Goal: Task Accomplishment & Management: Manage account settings

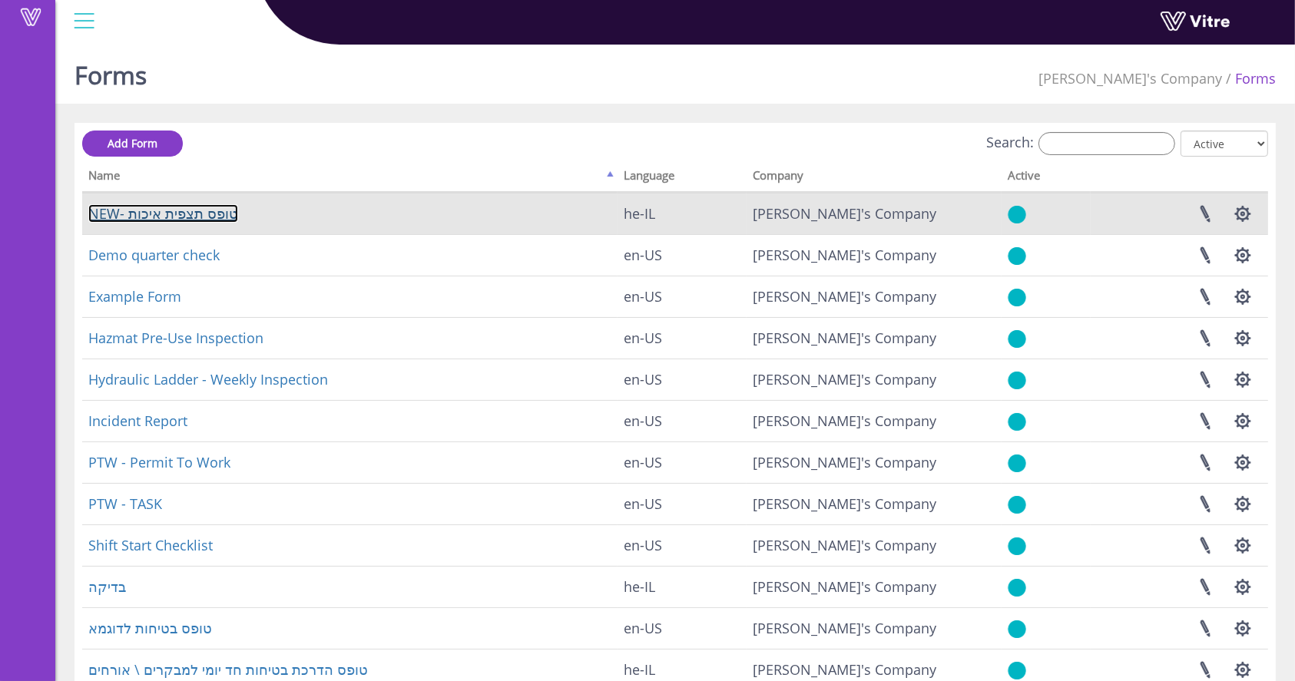
click at [147, 216] on link "NEW- טופס תצפית איכות" at bounding box center [163, 213] width 150 height 18
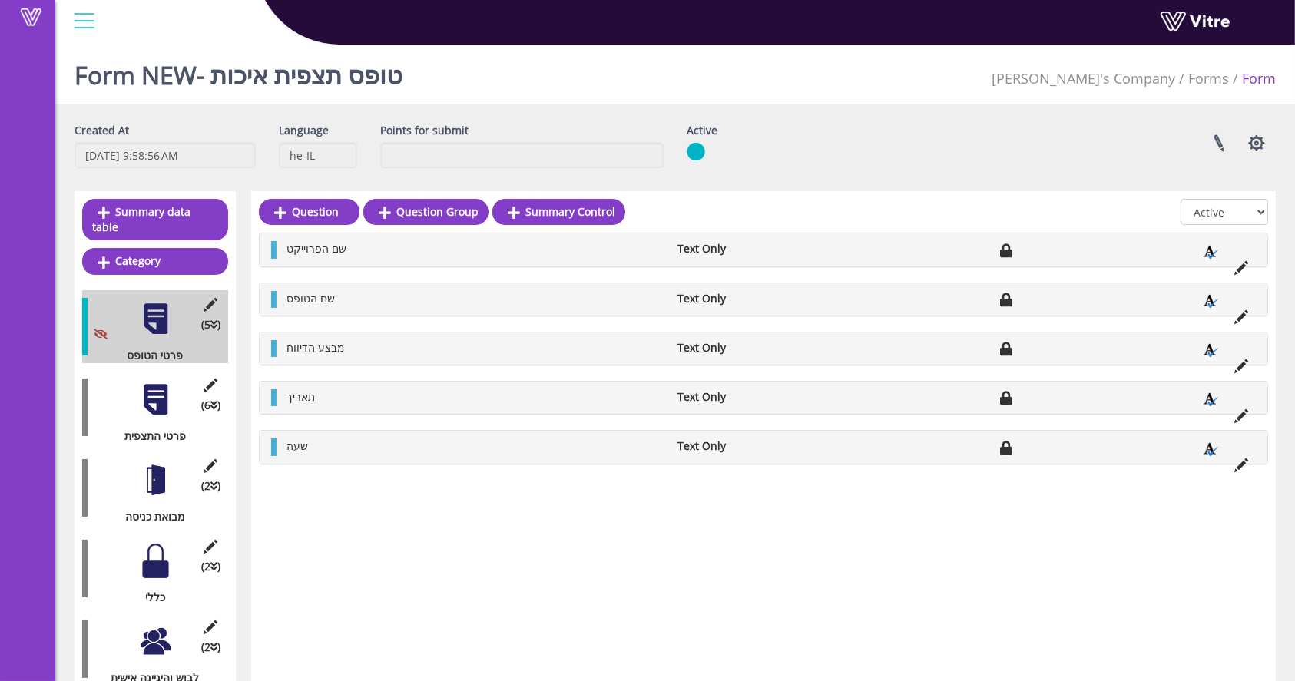
click at [157, 463] on div at bounding box center [155, 480] width 35 height 35
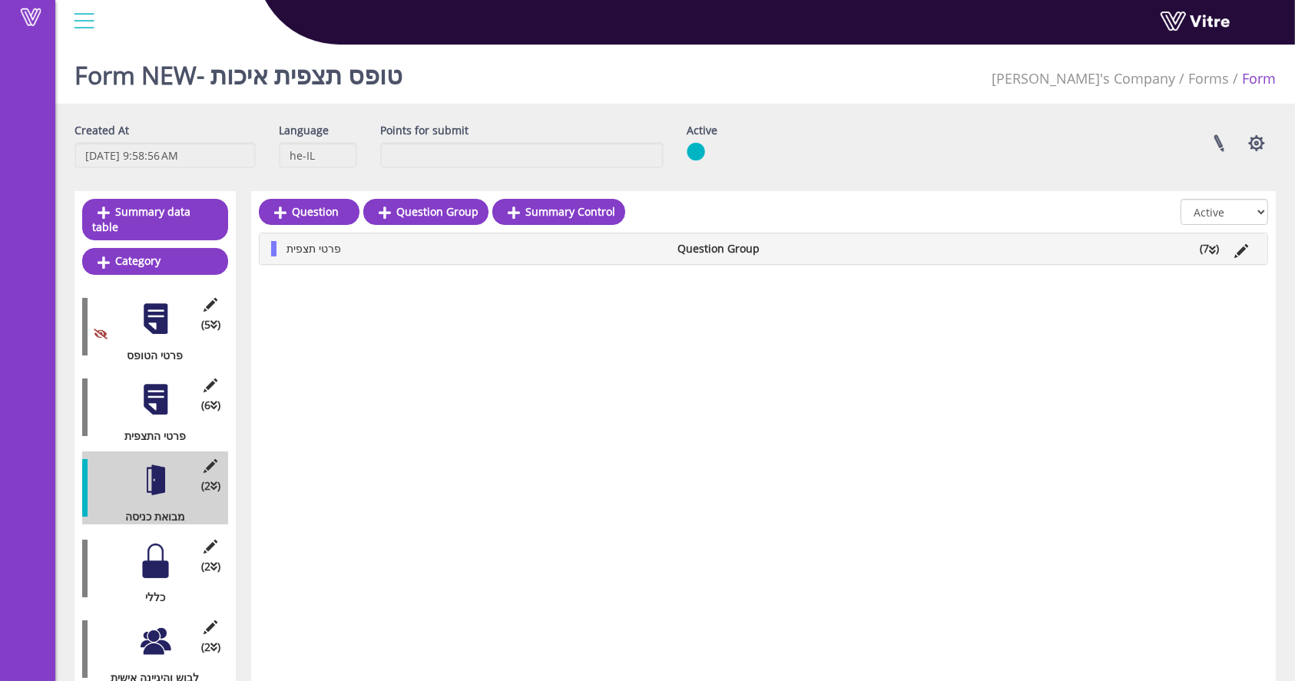
click at [1209, 249] on icon at bounding box center [1212, 250] width 7 height 11
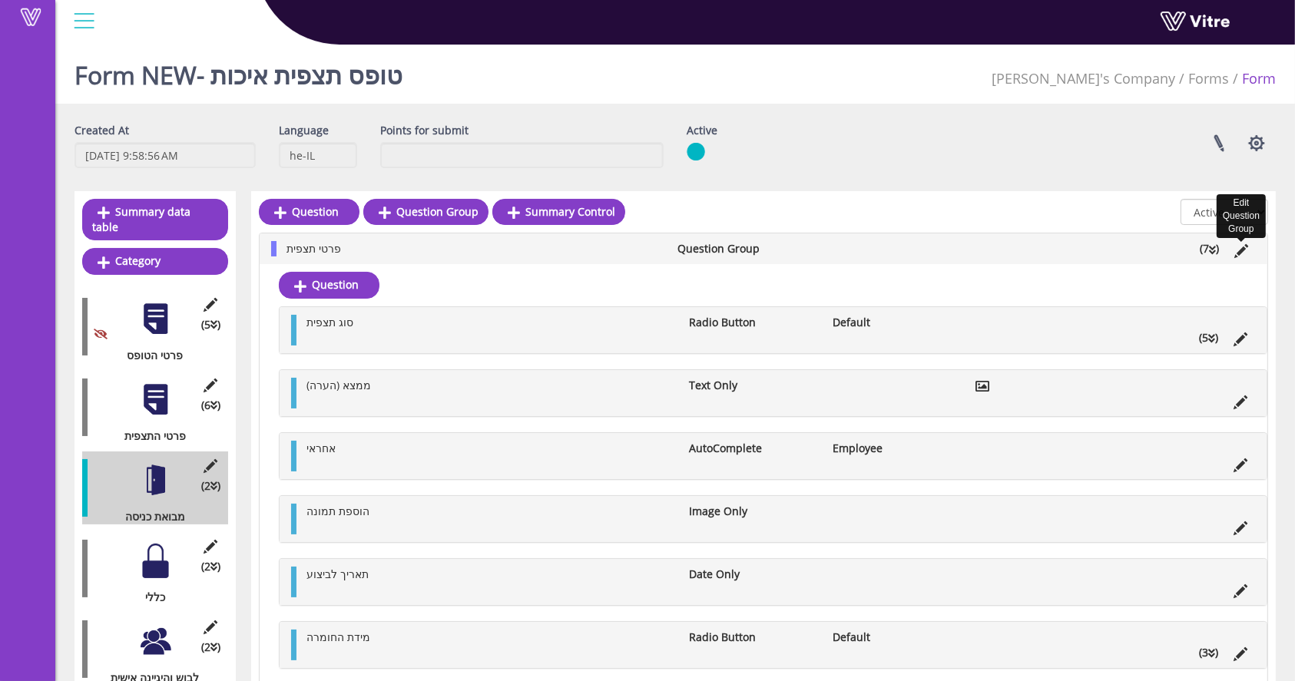
click at [1241, 247] on icon at bounding box center [1241, 251] width 14 height 14
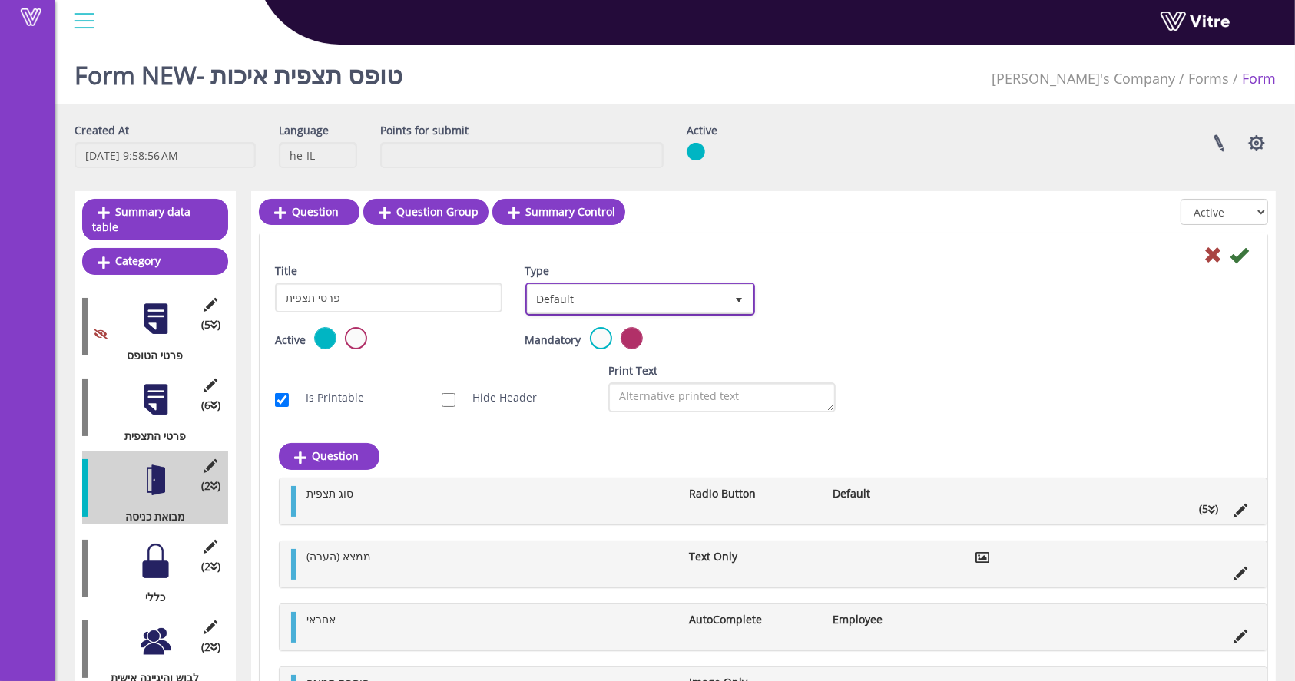
click at [730, 304] on span "select" at bounding box center [739, 299] width 28 height 28
click at [565, 372] on li "Sub Action" at bounding box center [624, 373] width 226 height 26
click at [692, 347] on input "Auto create sub-action per every group instance" at bounding box center [699, 345] width 14 height 14
checkbox input "true"
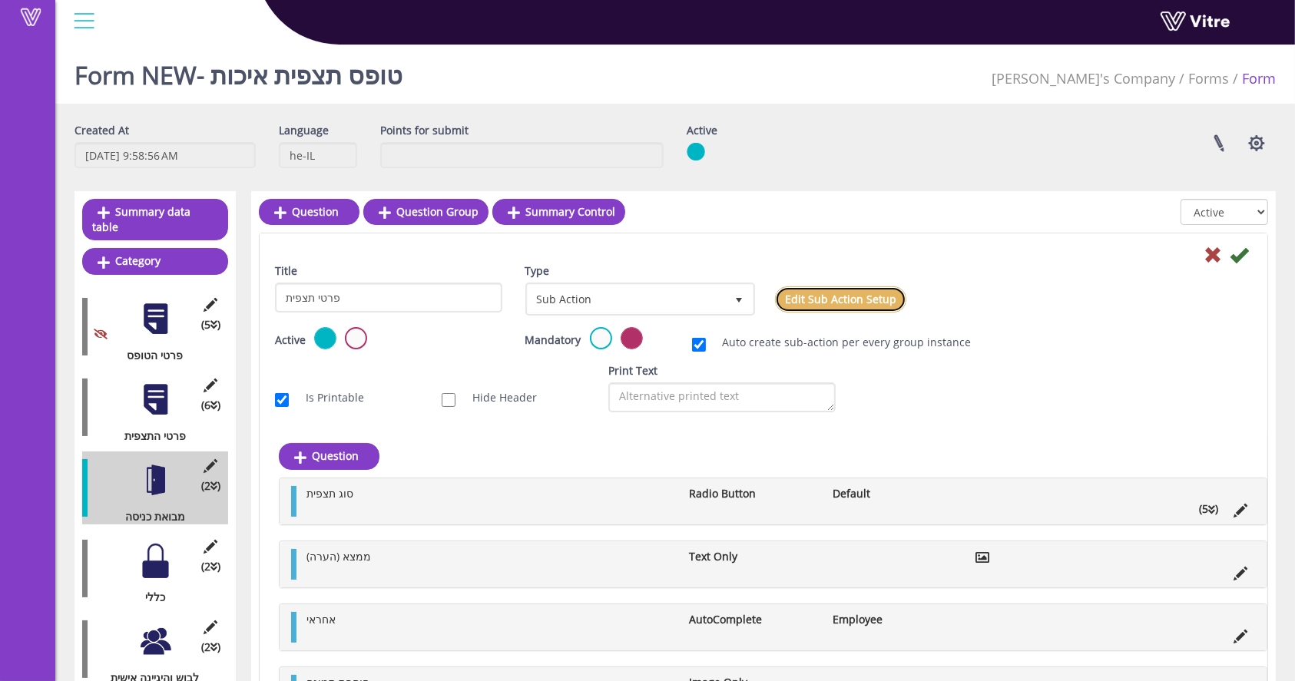
click at [851, 298] on link "Edit Sub Action Setup" at bounding box center [840, 299] width 131 height 26
click at [1243, 252] on icon at bounding box center [1238, 255] width 18 height 18
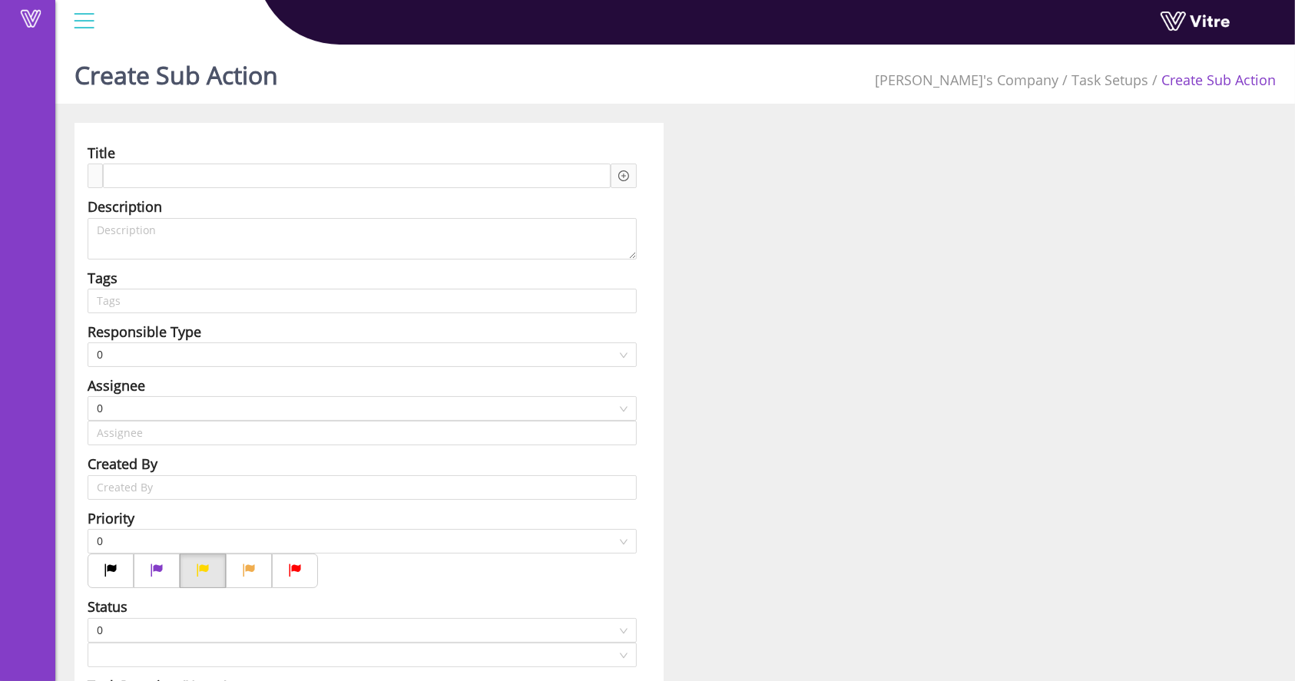
type input "Lishay"
click at [261, 170] on div at bounding box center [357, 176] width 508 height 25
click at [634, 177] on div at bounding box center [623, 176] width 26 height 25
click at [626, 174] on icon "plus-circle" at bounding box center [623, 175] width 11 height 11
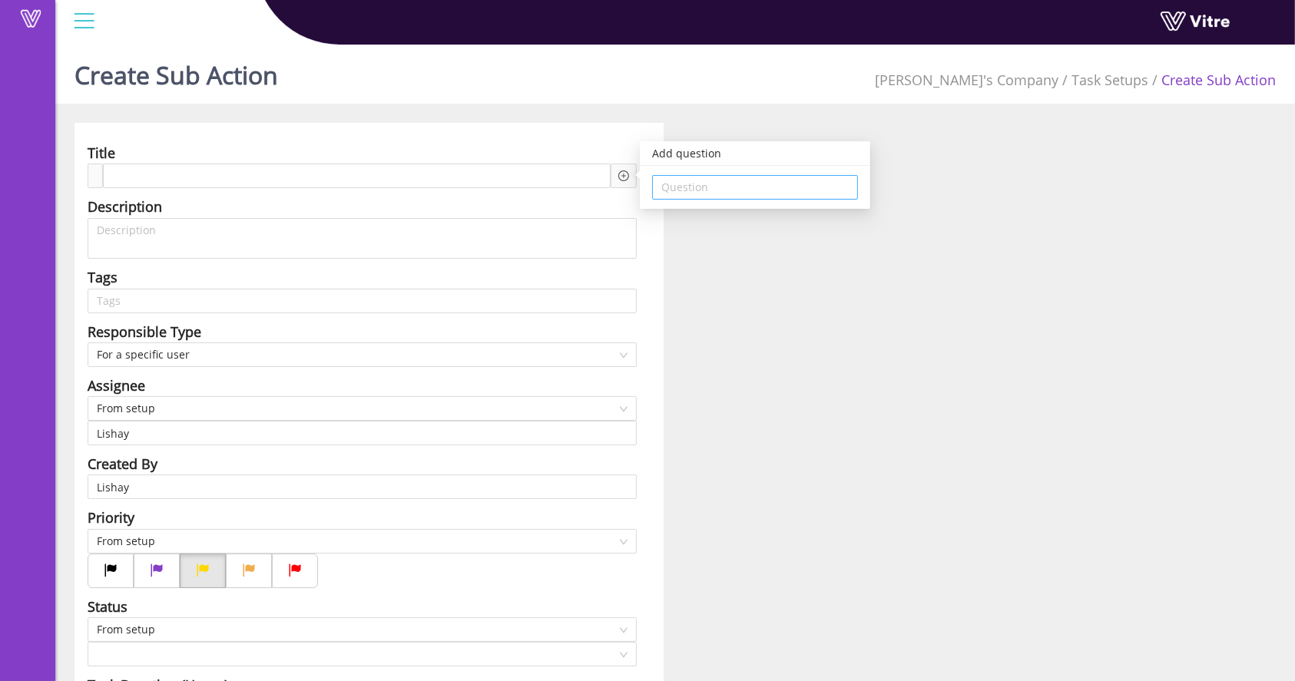
click at [718, 199] on div "Question" at bounding box center [755, 187] width 206 height 25
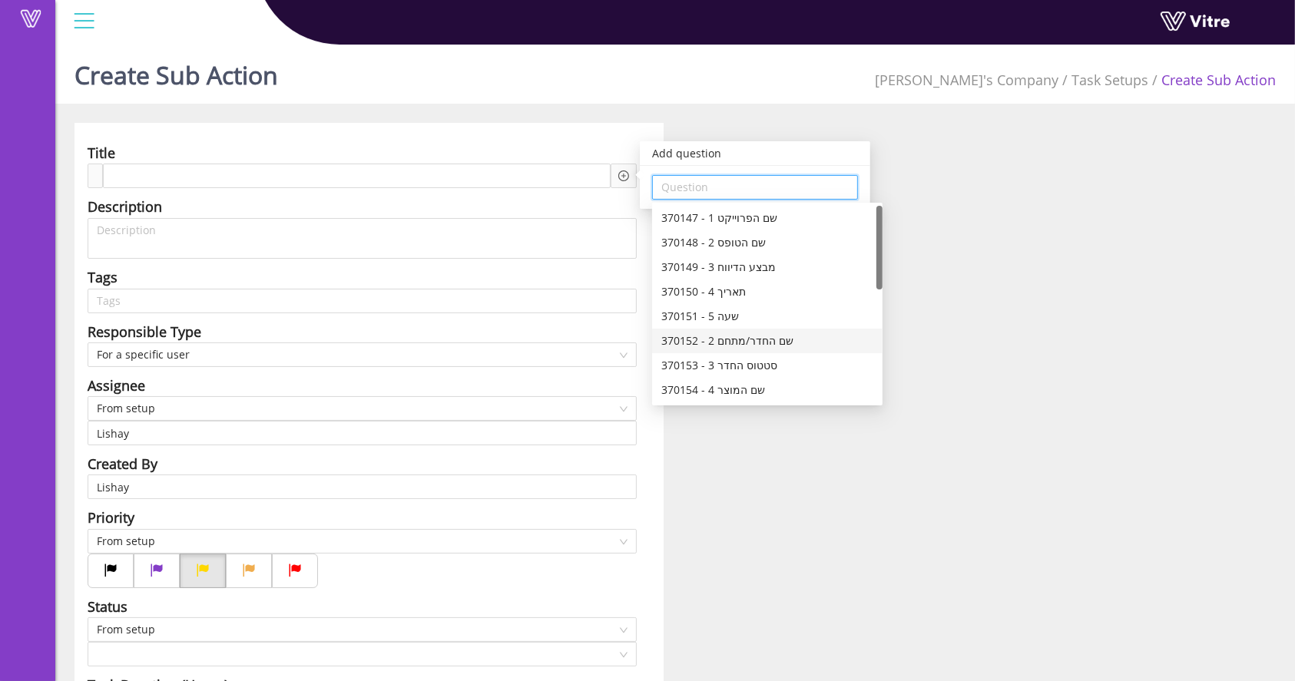
scroll to position [102, 0]
click at [730, 335] on div "370156 - 7 דף מנה" at bounding box center [767, 337] width 212 height 17
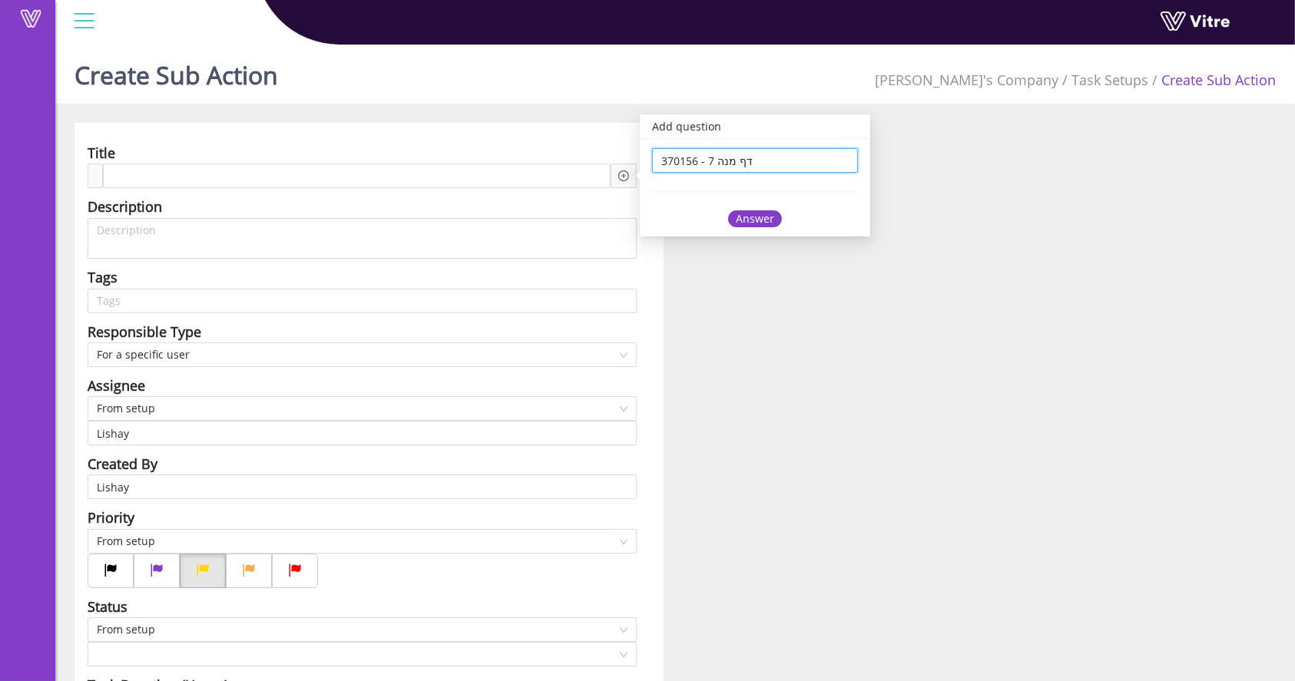
scroll to position [0, 0]
type input "370156 - 7 דף מנה -"
click at [762, 213] on div "Answer" at bounding box center [755, 218] width 54 height 17
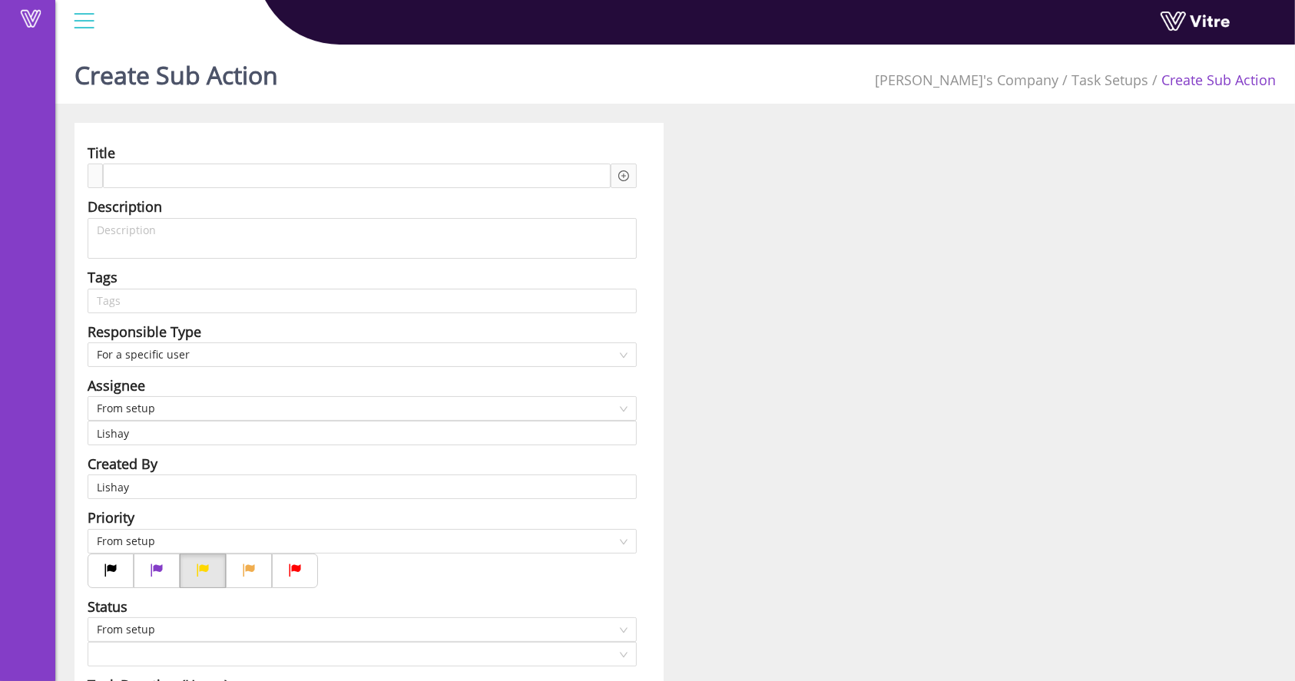
click at [614, 169] on div "Add question Question" at bounding box center [623, 176] width 26 height 25
click at [623, 173] on icon "plus-circle" at bounding box center [623, 175] width 11 height 11
click at [407, 164] on div at bounding box center [357, 176] width 508 height 25
click at [409, 176] on div at bounding box center [357, 176] width 508 height 25
click at [366, 187] on div at bounding box center [357, 176] width 508 height 25
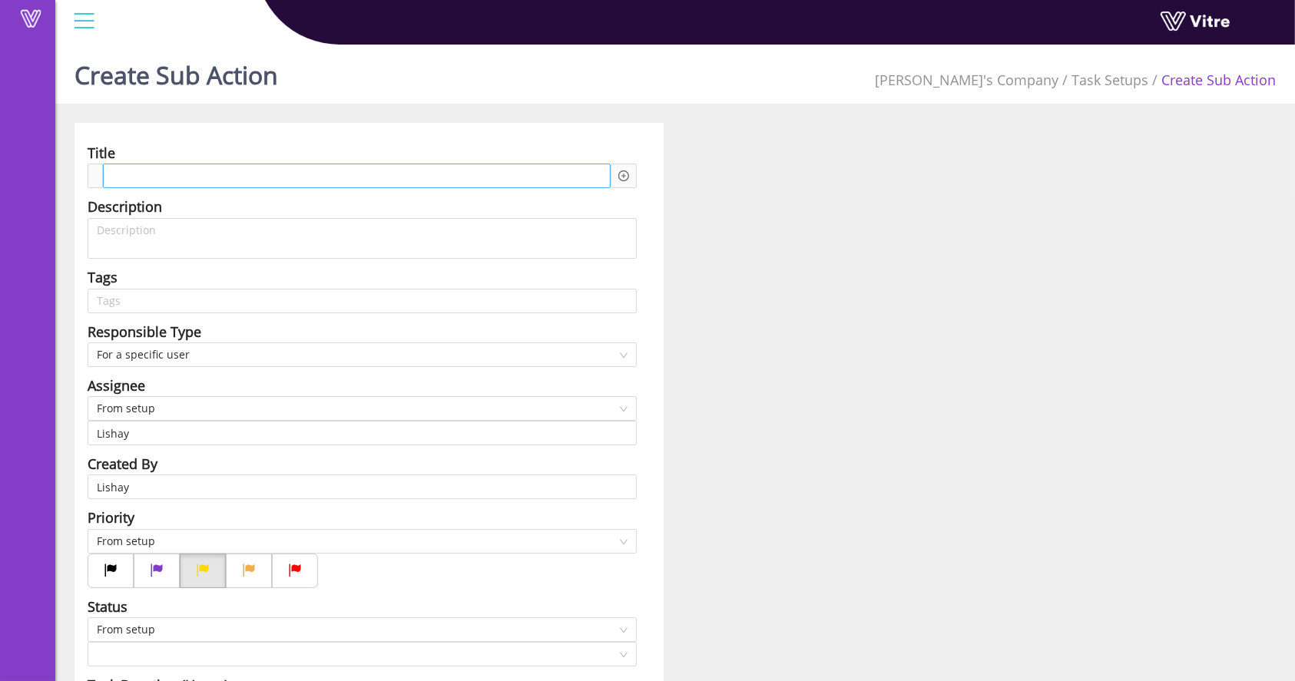
click at [374, 173] on div at bounding box center [357, 176] width 508 height 25
click at [366, 183] on div at bounding box center [357, 176] width 508 height 25
drag, startPoint x: 312, startPoint y: 180, endPoint x: 289, endPoint y: 184, distance: 22.6
click at [292, 184] on div at bounding box center [357, 176] width 508 height 25
click at [147, 180] on span at bounding box center [164, 175] width 100 height 17
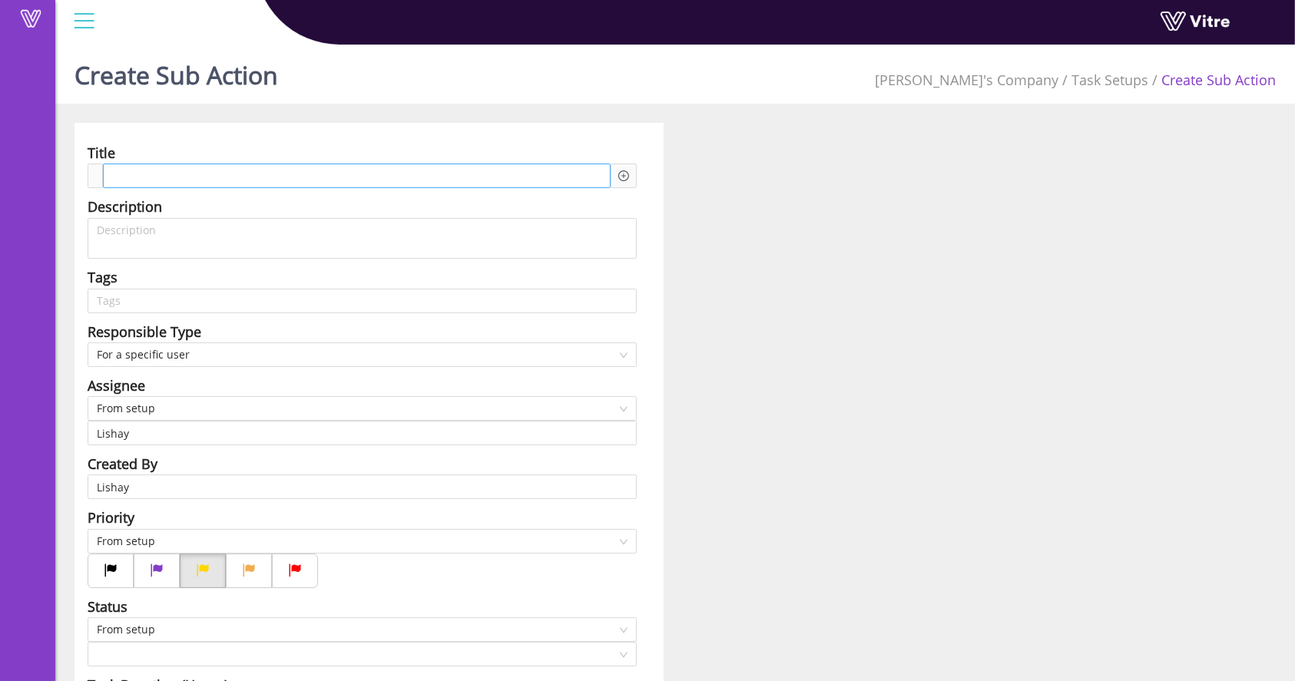
click at [138, 180] on span at bounding box center [164, 175] width 100 height 17
click at [617, 177] on div "Add question Question" at bounding box center [623, 176] width 26 height 25
click at [622, 177] on icon "plus-circle" at bounding box center [623, 175] width 11 height 11
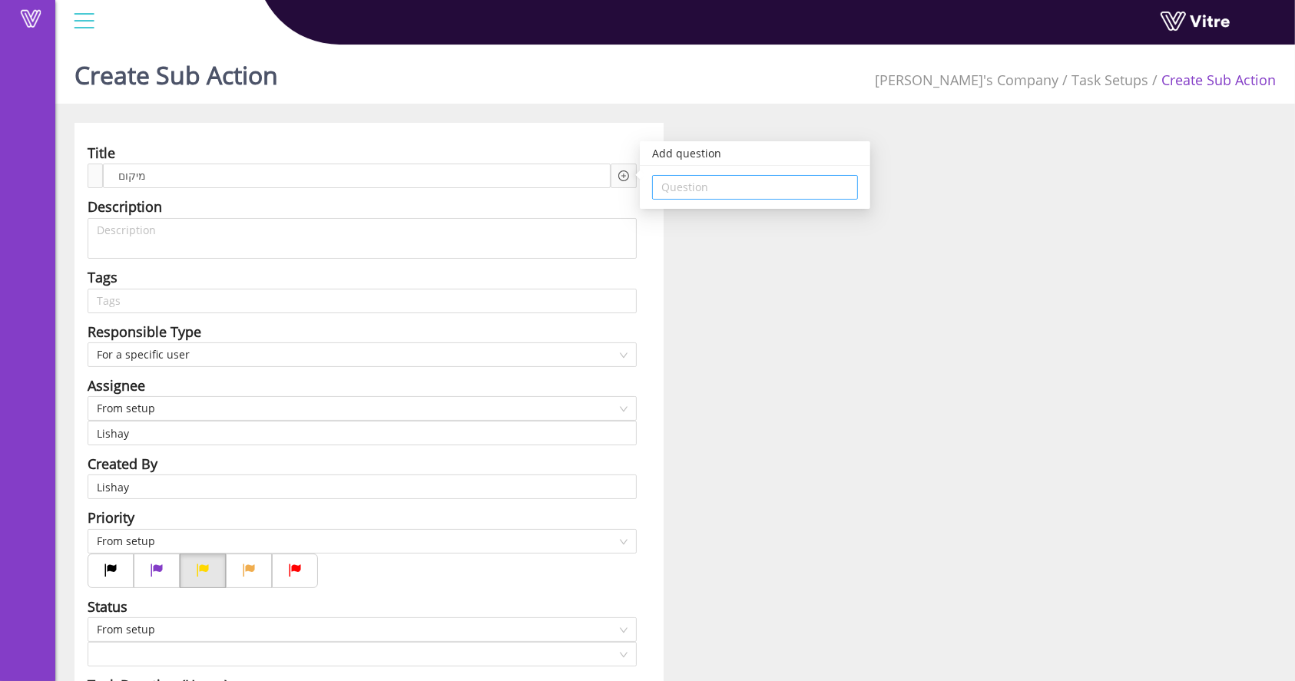
click at [687, 193] on input "search" at bounding box center [754, 187] width 187 height 23
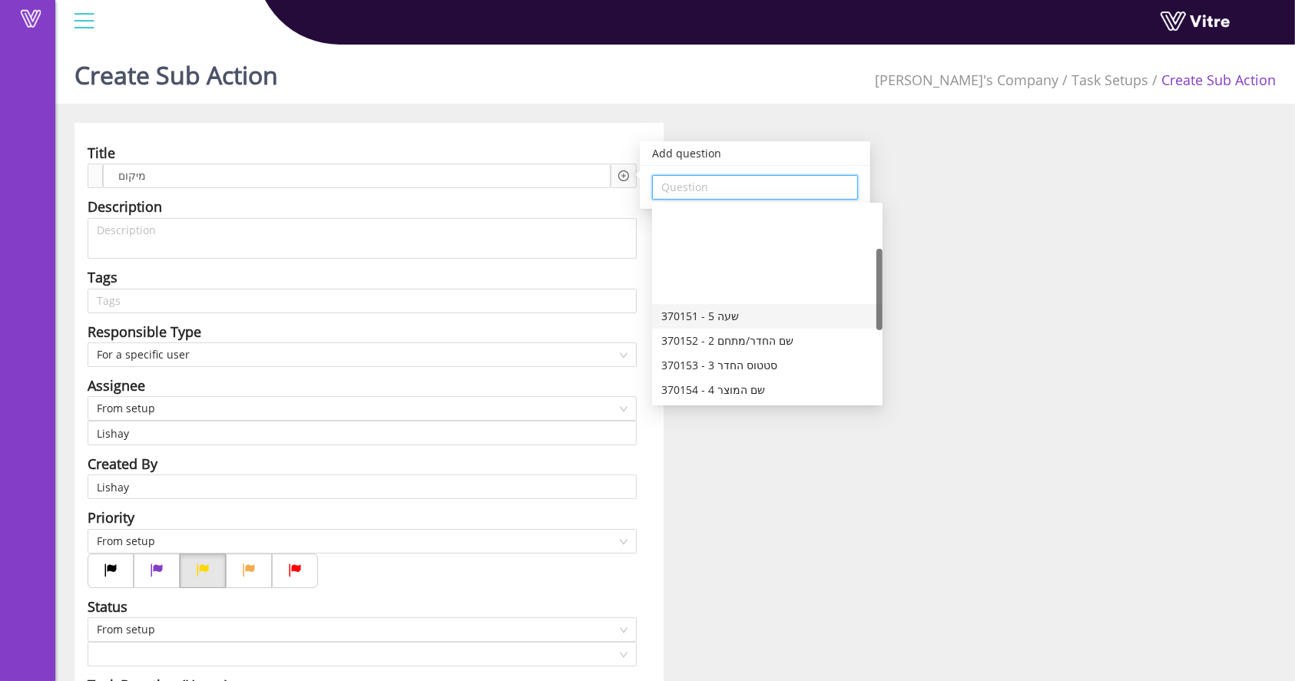
scroll to position [102, 0]
click at [750, 333] on div "370156 - 7 דף מנה" at bounding box center [767, 337] width 212 height 17
type input "370156 - 7 דף מנה"
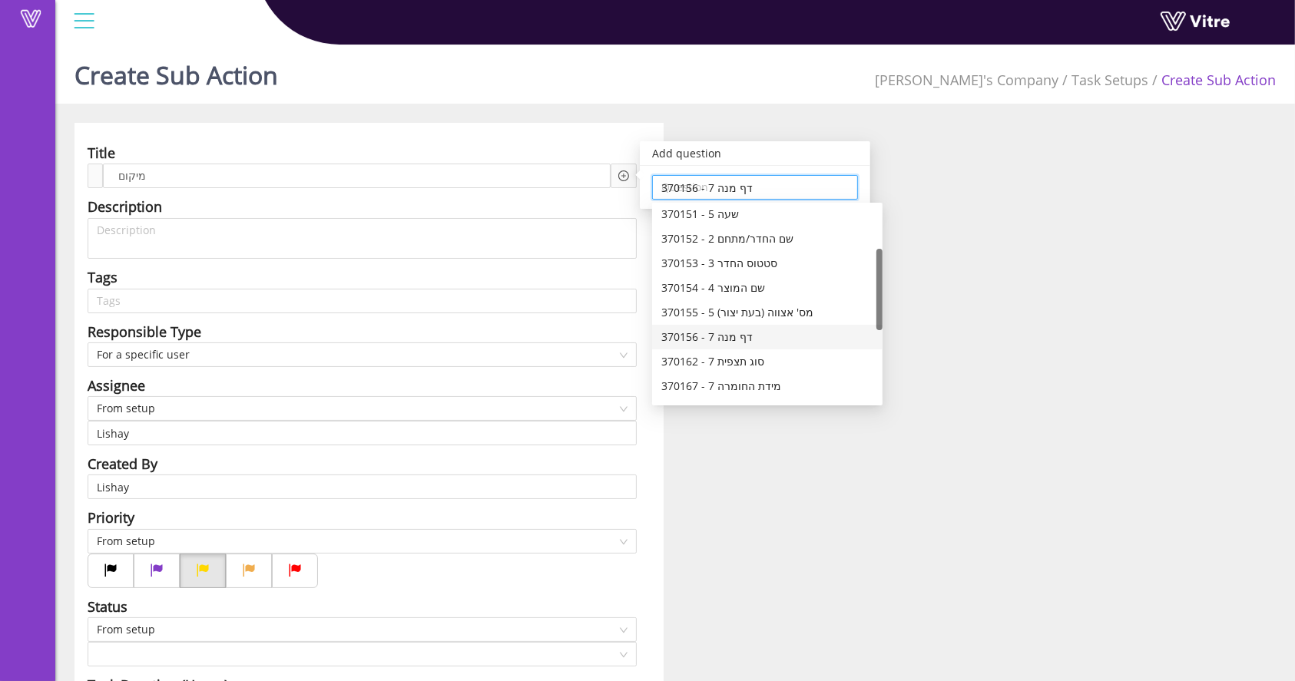
scroll to position [0, 0]
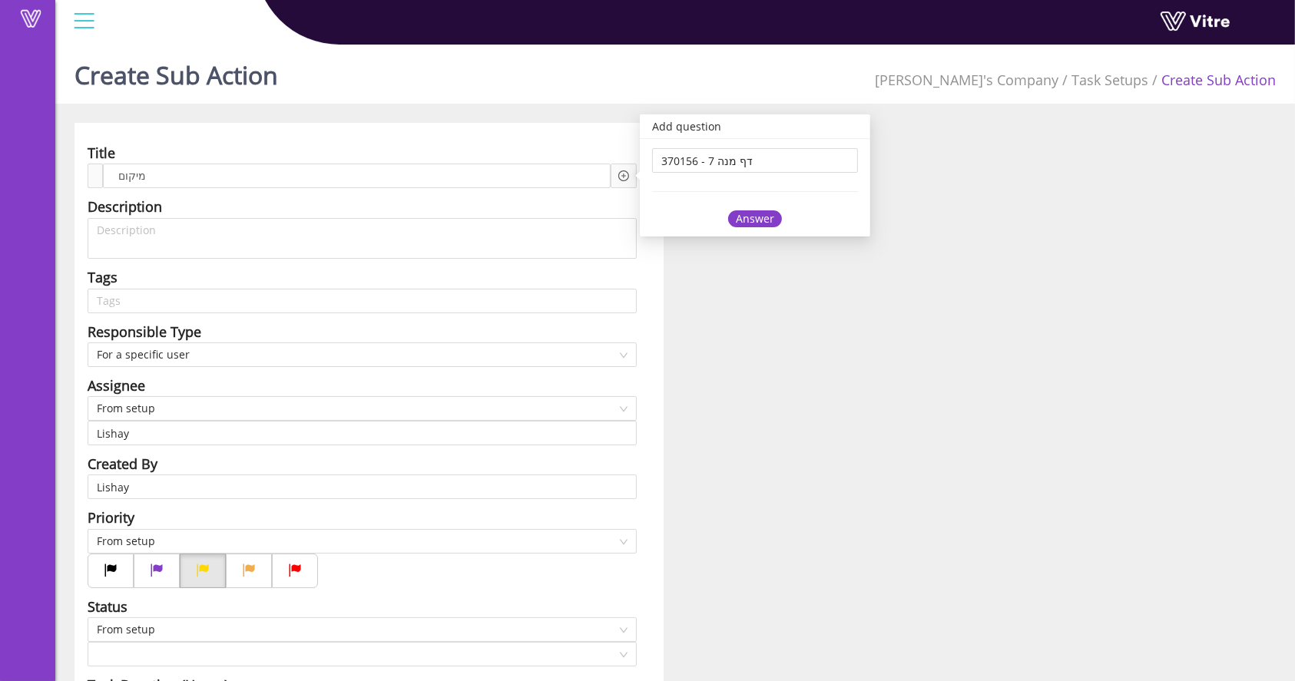
click at [741, 216] on div "Answer" at bounding box center [755, 218] width 54 height 17
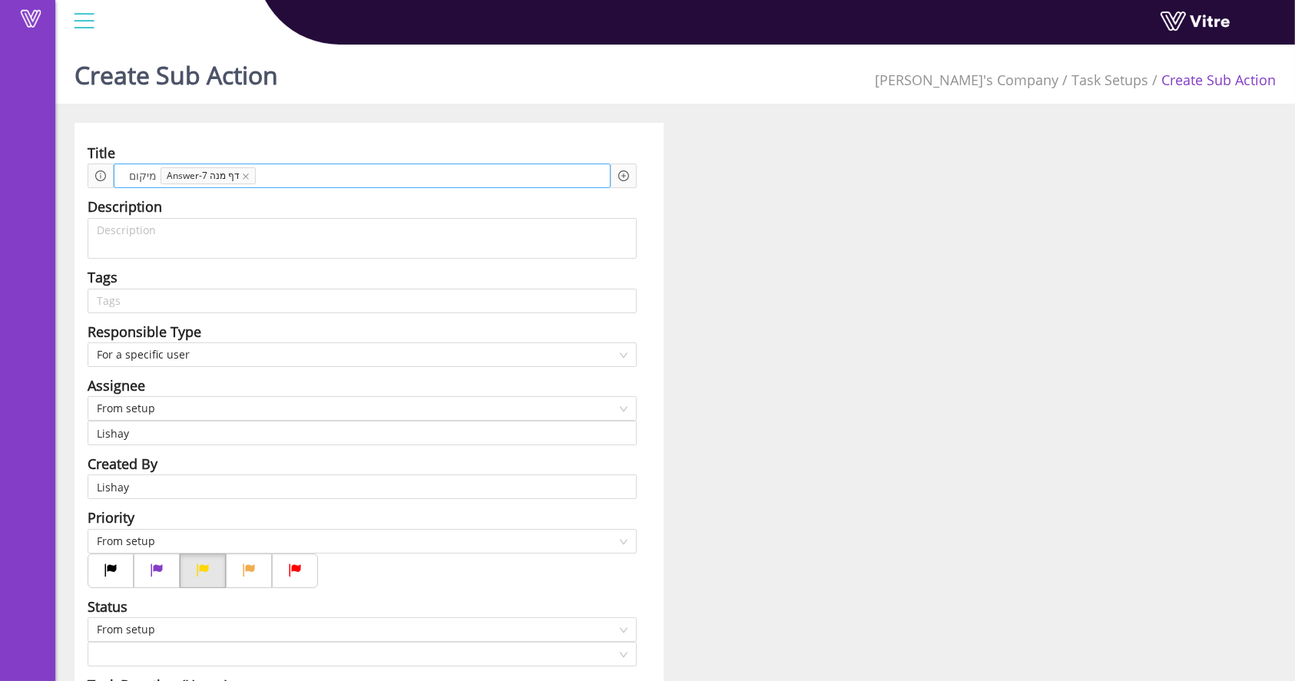
click at [293, 180] on span at bounding box center [311, 175] width 98 height 17
click at [620, 177] on icon "plus-circle" at bounding box center [623, 175] width 11 height 11
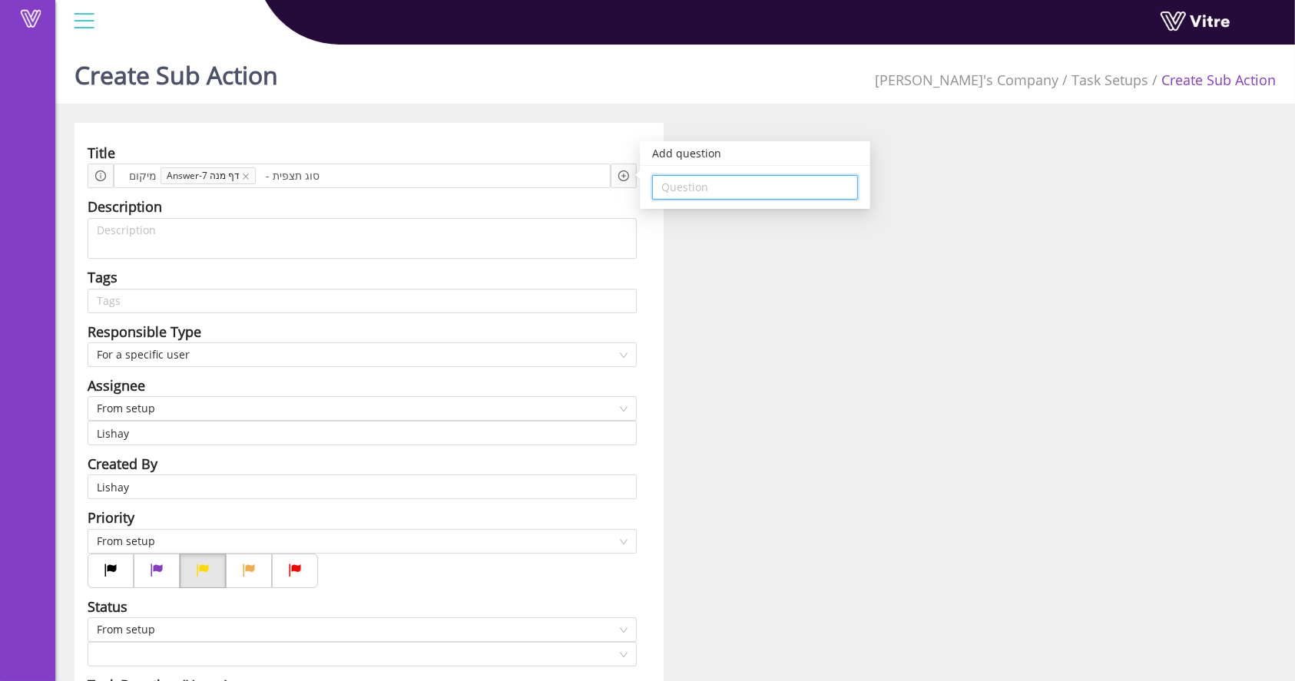
click at [681, 187] on input "search" at bounding box center [754, 187] width 187 height 23
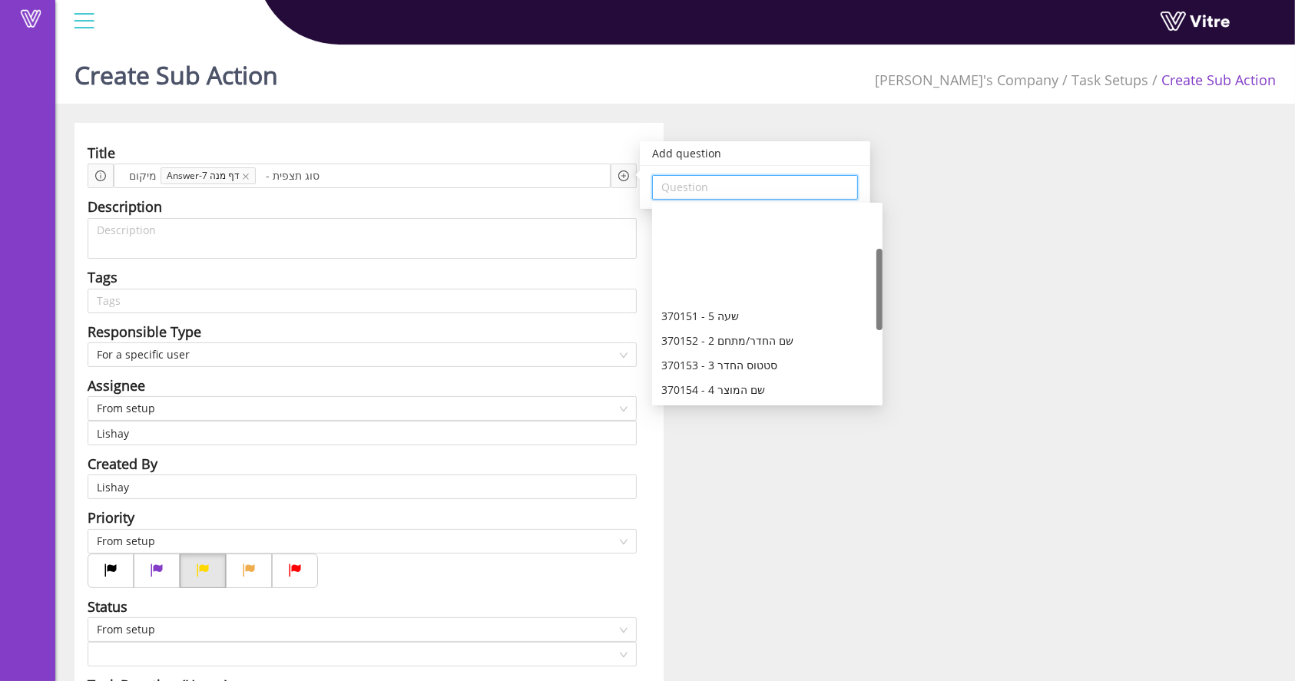
scroll to position [102, 0]
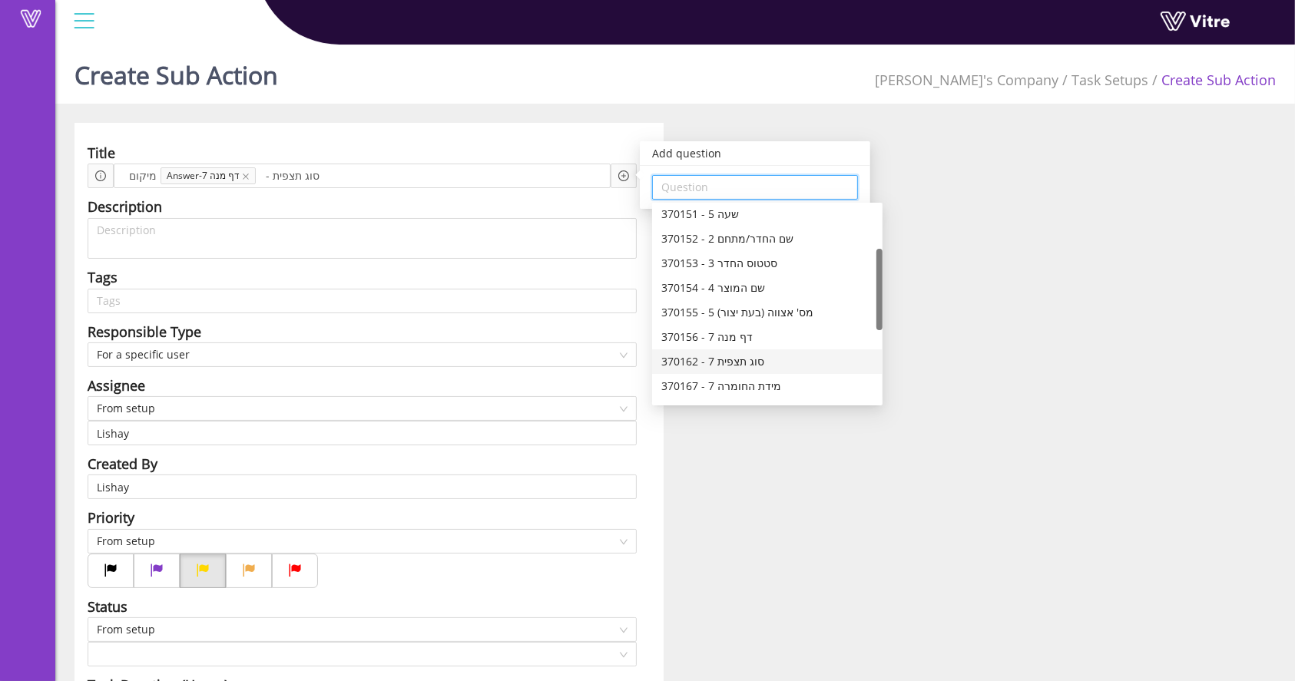
click at [736, 359] on div "370162 - 7 סוג תצפית" at bounding box center [767, 361] width 212 height 17
type input "370162 - 7 סוג תצפית"
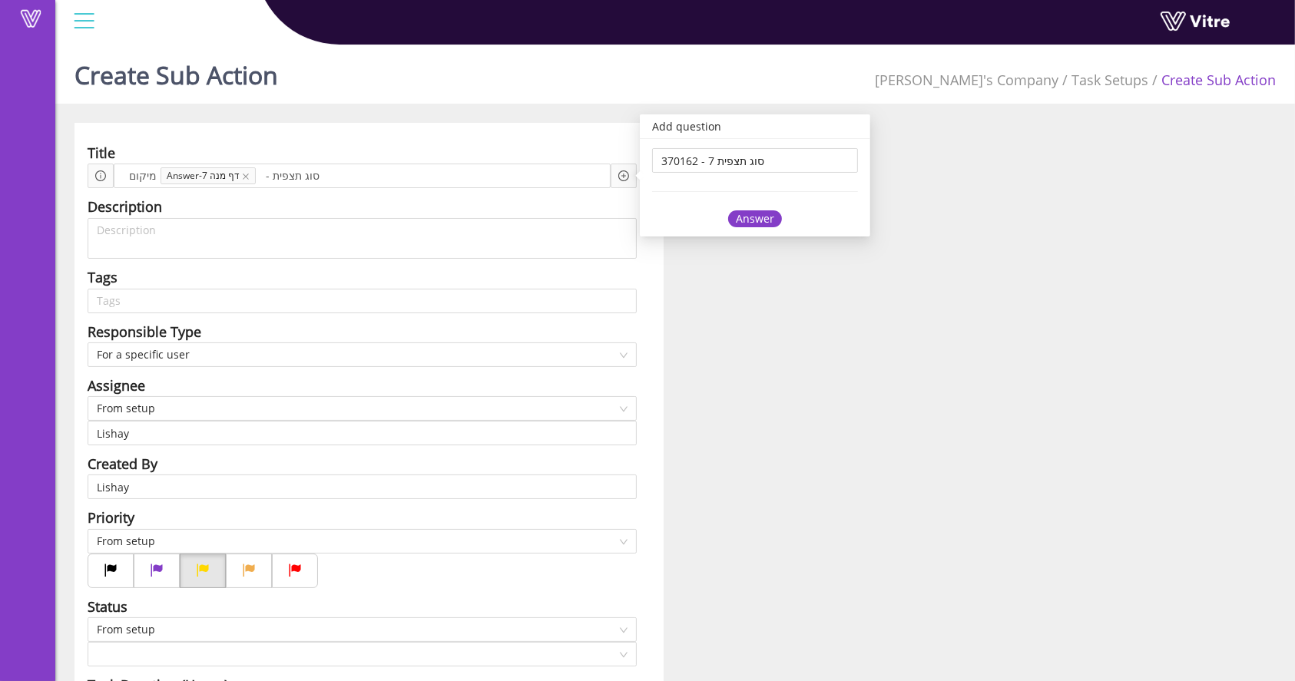
click at [752, 217] on div "Answer" at bounding box center [755, 218] width 54 height 17
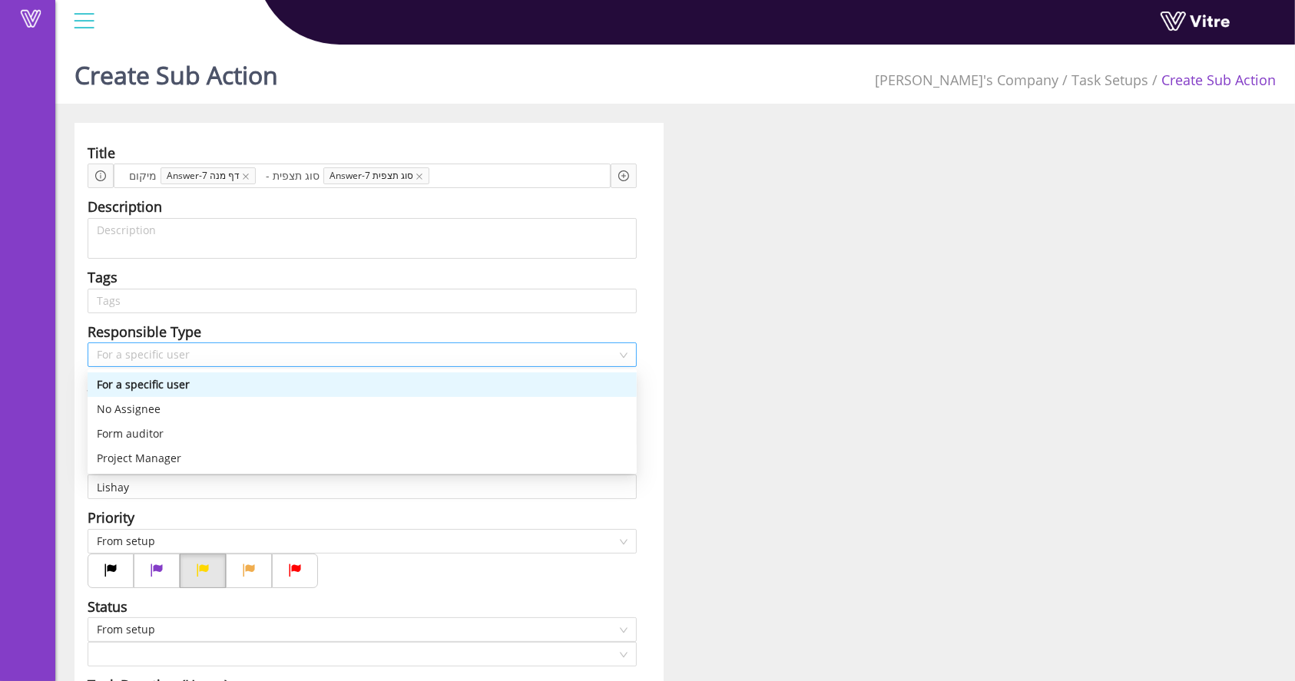
click at [276, 347] on span "For a specific user" at bounding box center [362, 354] width 531 height 23
click at [806, 329] on div "Title מיקום Answer-7 דף מנה - סוג תצפית Answer-7 סוג תצפית Add question Questio…" at bounding box center [675, 570] width 1224 height 894
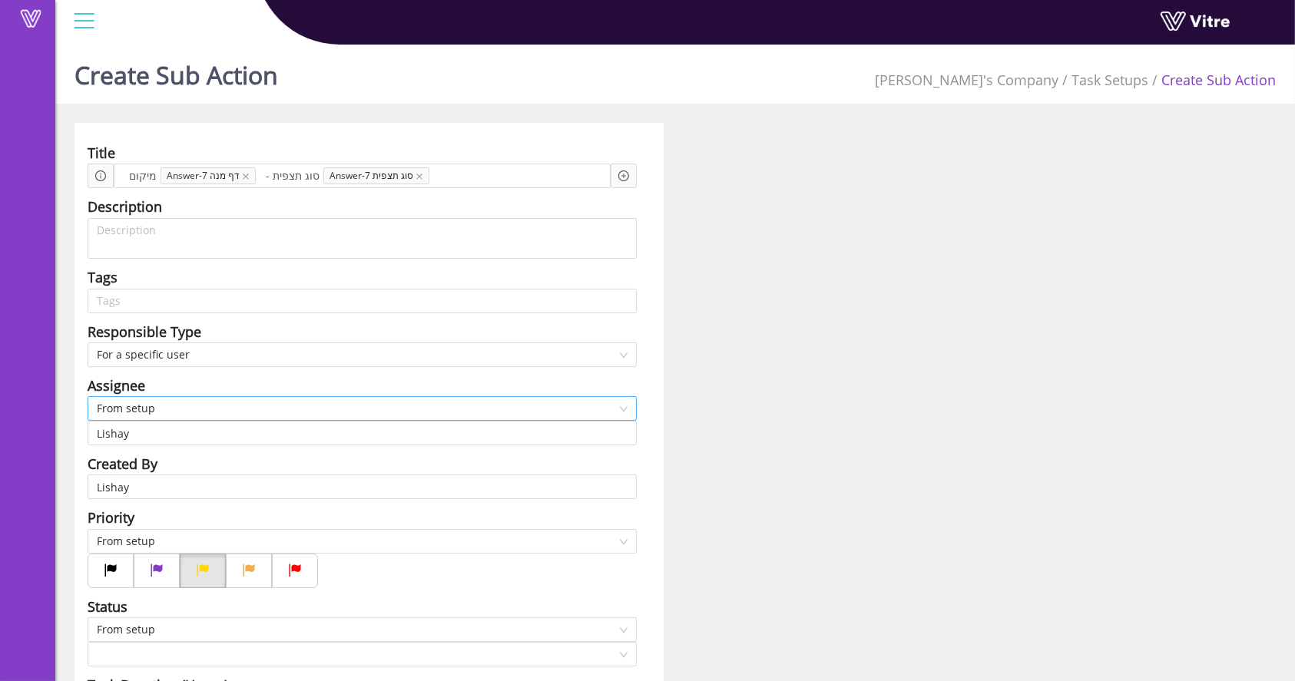
click at [246, 407] on span "From setup" at bounding box center [362, 408] width 531 height 23
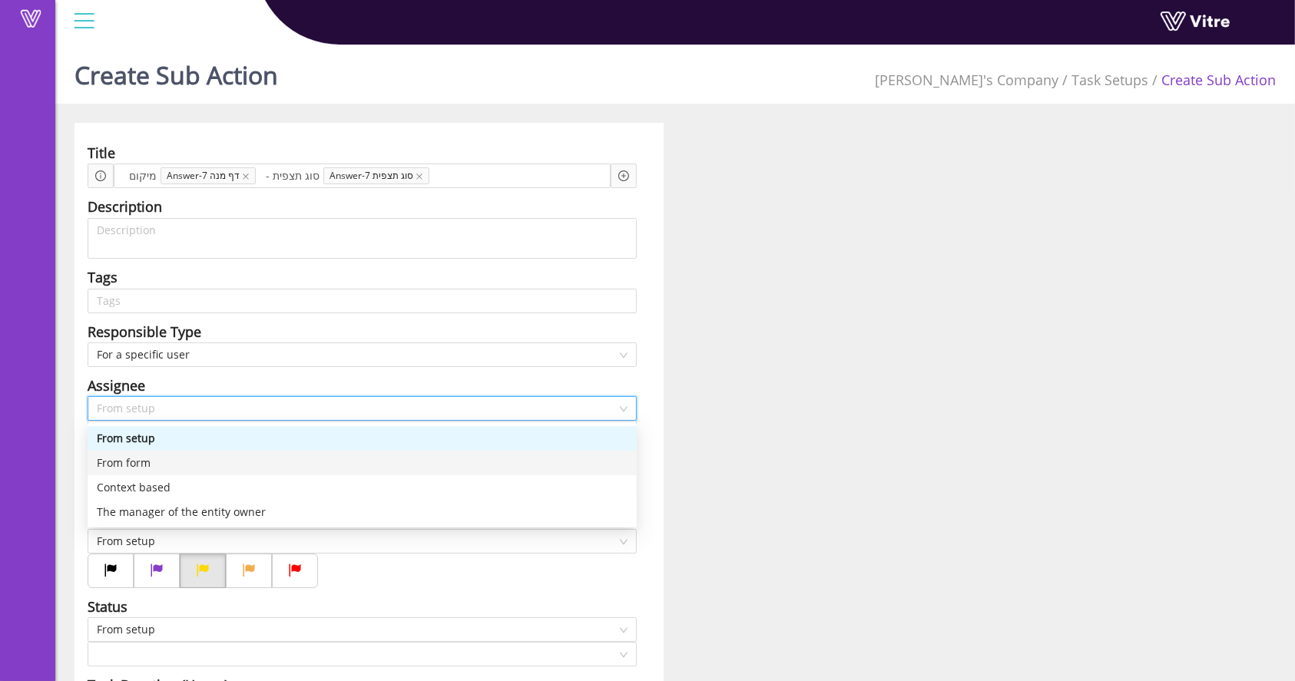
click at [175, 468] on div "From form" at bounding box center [362, 463] width 531 height 17
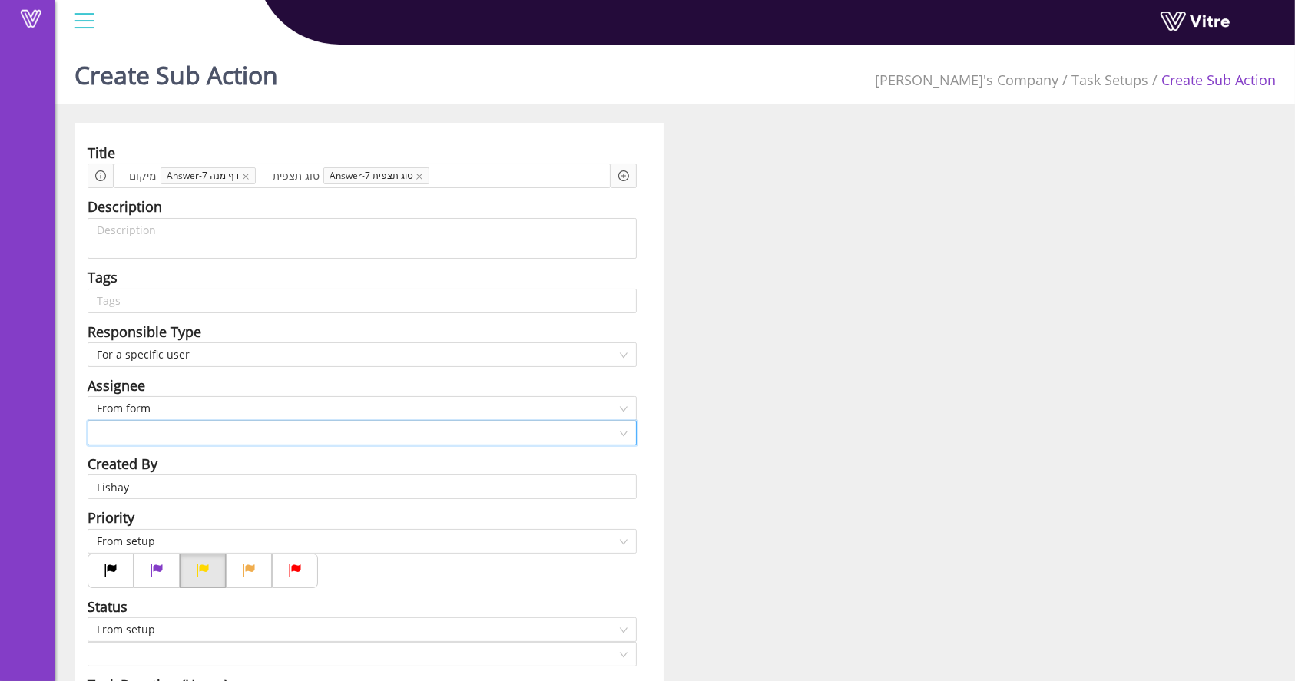
click at [138, 433] on input "search" at bounding box center [357, 433] width 520 height 23
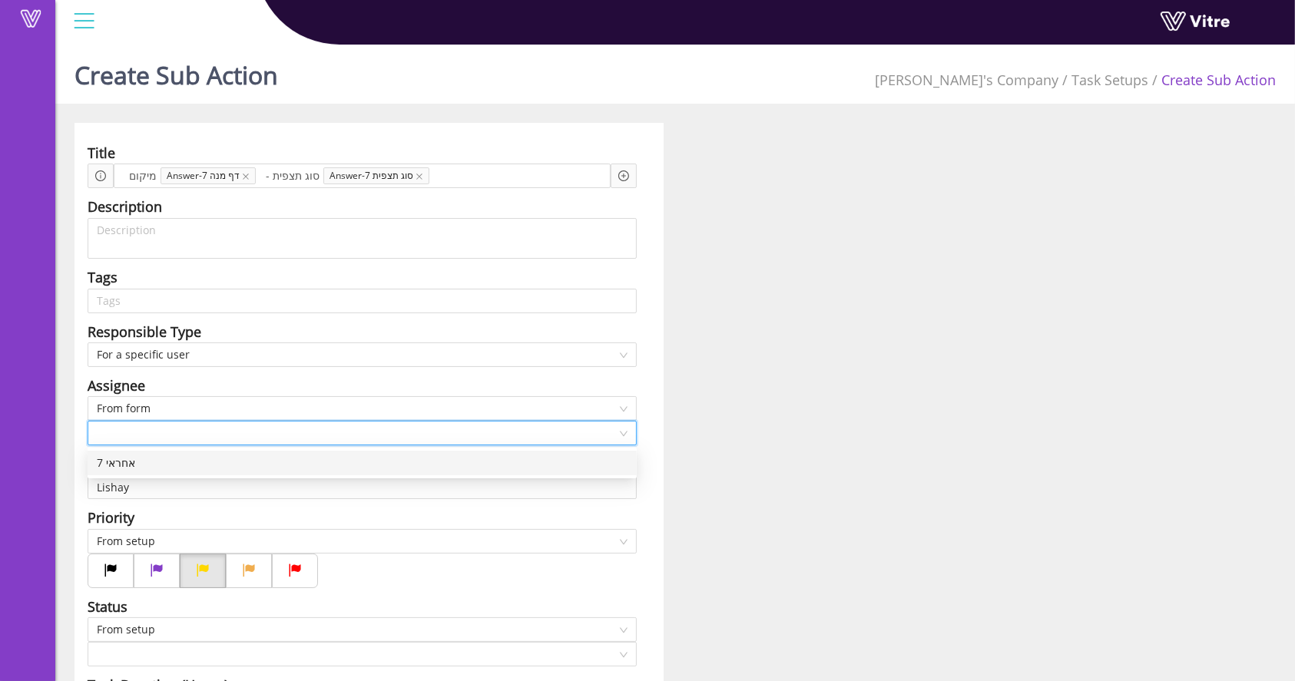
click at [146, 472] on div "7 אחראי" at bounding box center [362, 463] width 549 height 25
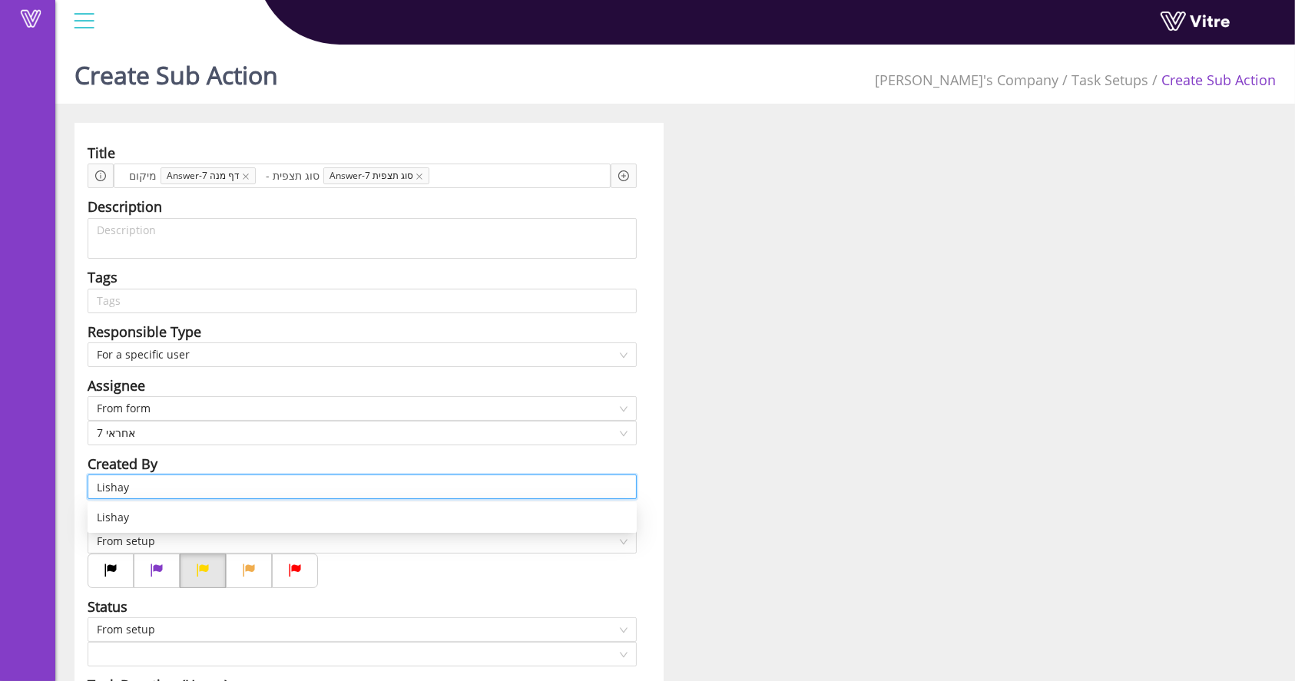
click at [132, 486] on input "Lishay" at bounding box center [362, 486] width 531 height 23
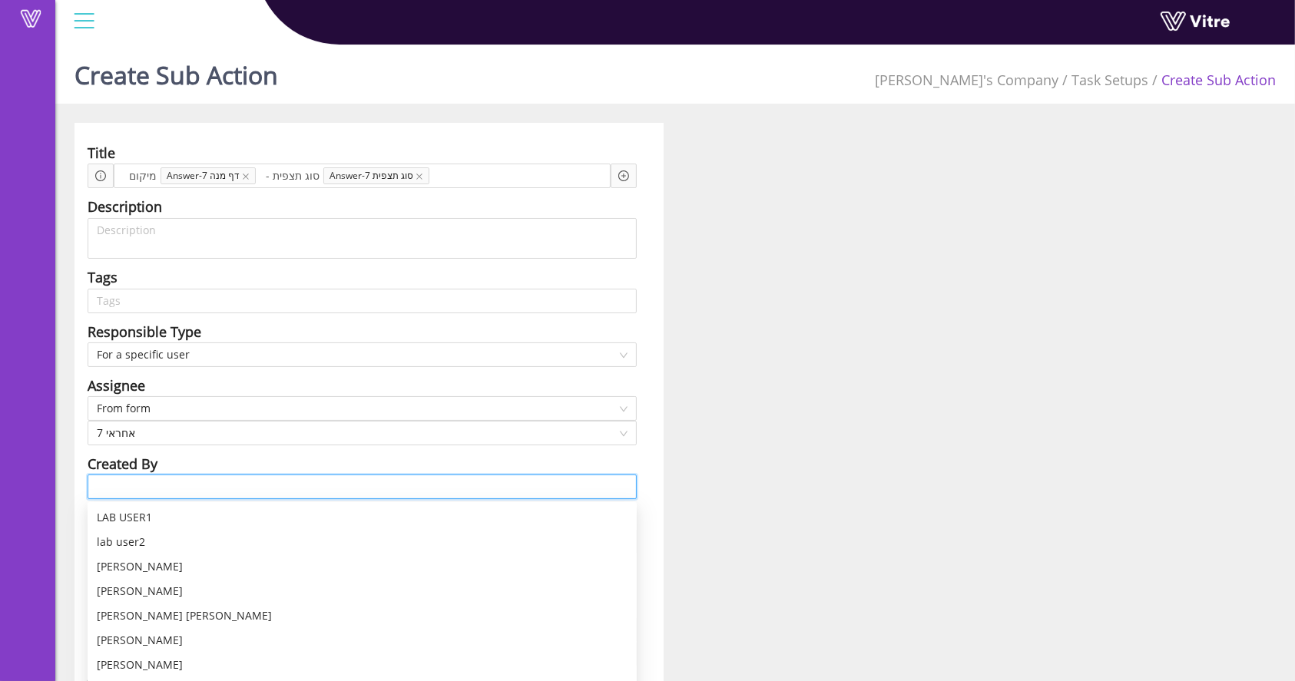
click at [132, 486] on input "search" at bounding box center [362, 486] width 531 height 23
click at [865, 435] on div "Title מיקום Answer-7 דף מנה - סוג תצפית Answer-7 סוג תצפית Add question Questio…" at bounding box center [675, 570] width 1224 height 894
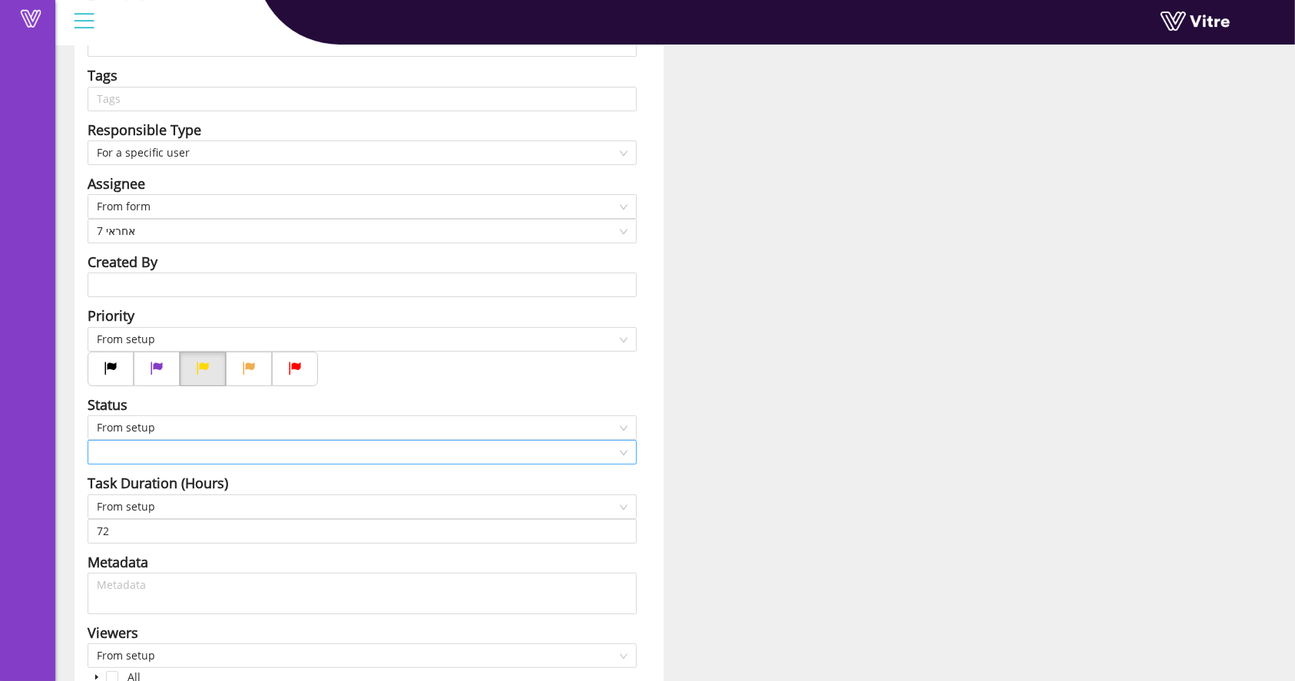
scroll to position [204, 0]
click at [295, 438] on div at bounding box center [362, 450] width 549 height 25
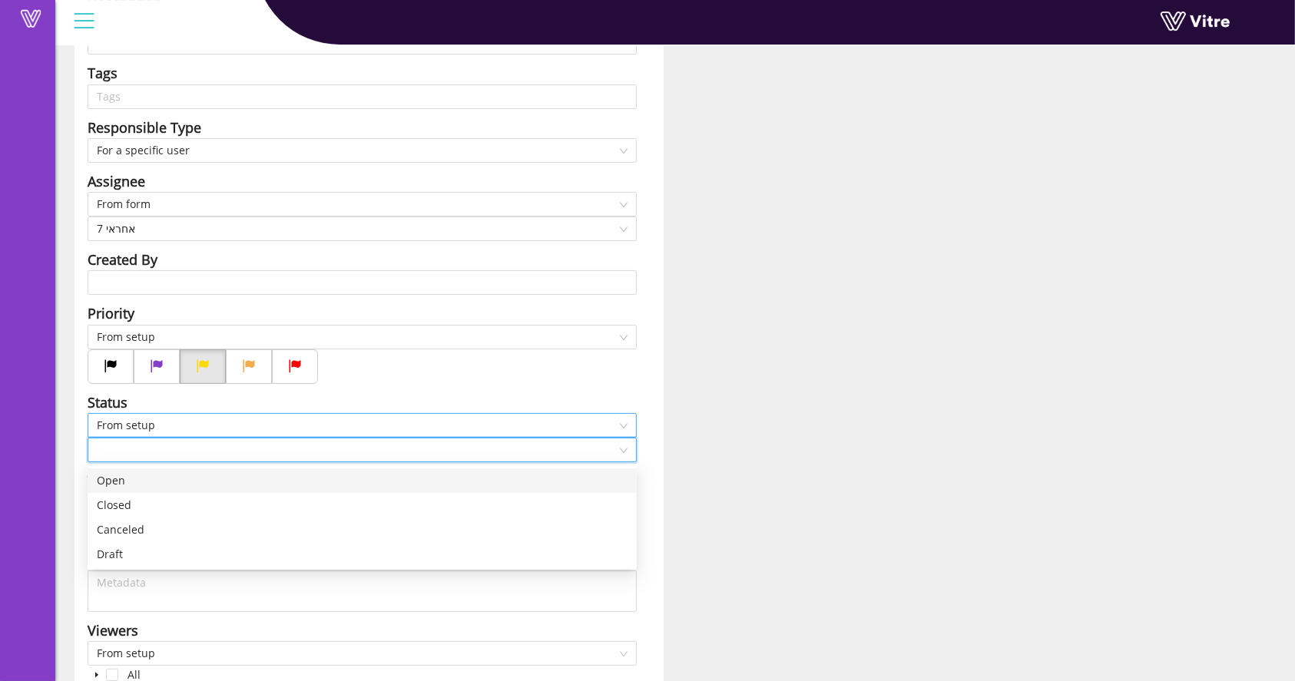
click at [234, 431] on span "From setup" at bounding box center [362, 425] width 531 height 23
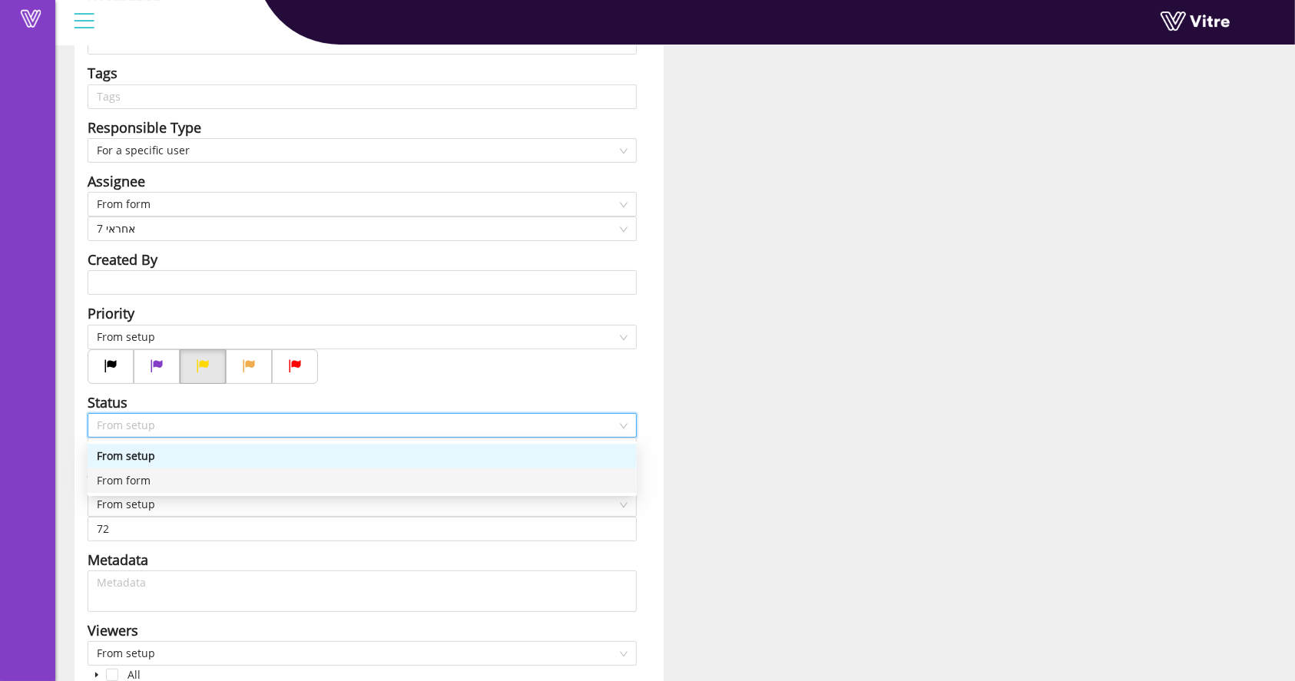
click at [210, 470] on div "From form" at bounding box center [362, 480] width 549 height 25
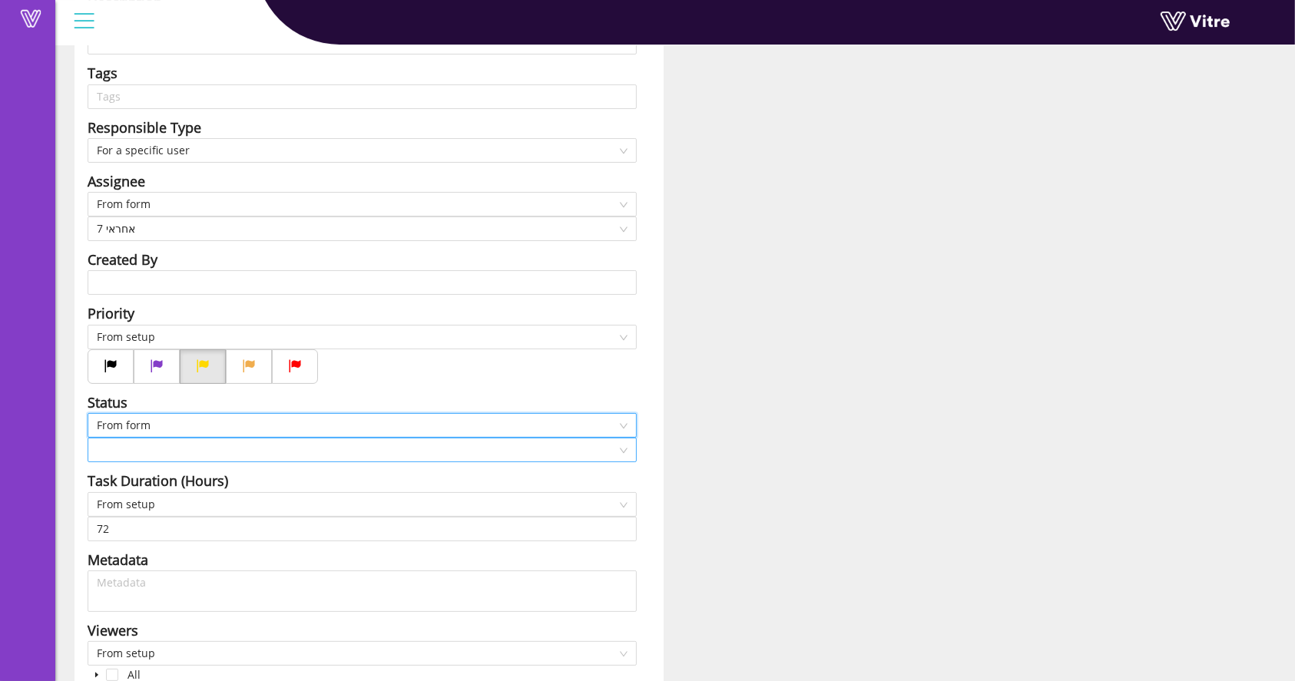
click at [202, 451] on input "search" at bounding box center [357, 449] width 520 height 23
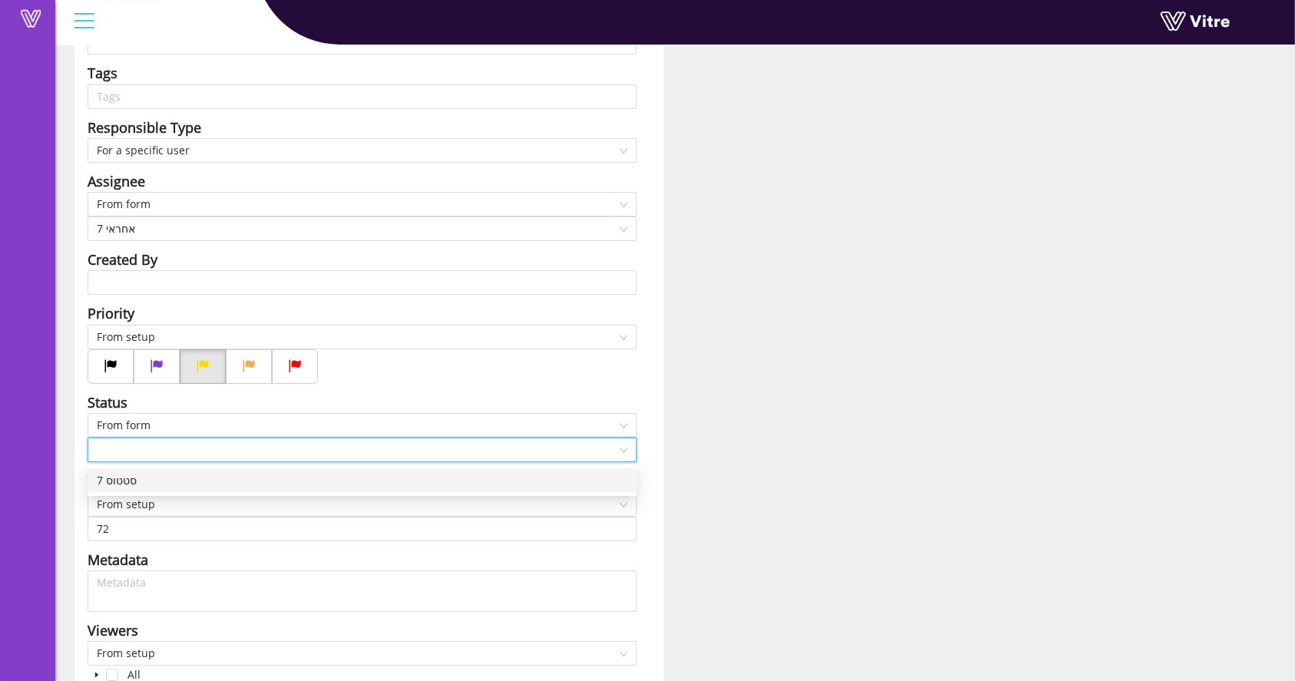
click at [203, 488] on div "7 סטטוס" at bounding box center [362, 480] width 531 height 17
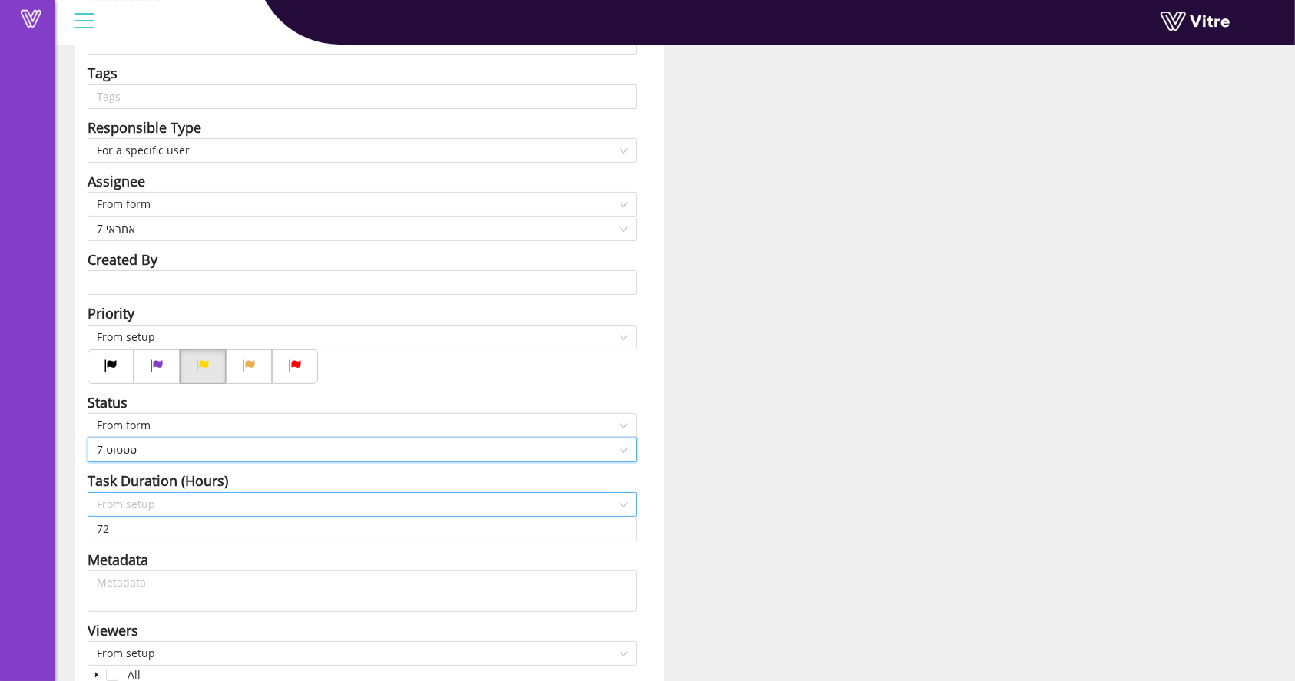
click at [168, 495] on span "From setup" at bounding box center [362, 504] width 531 height 23
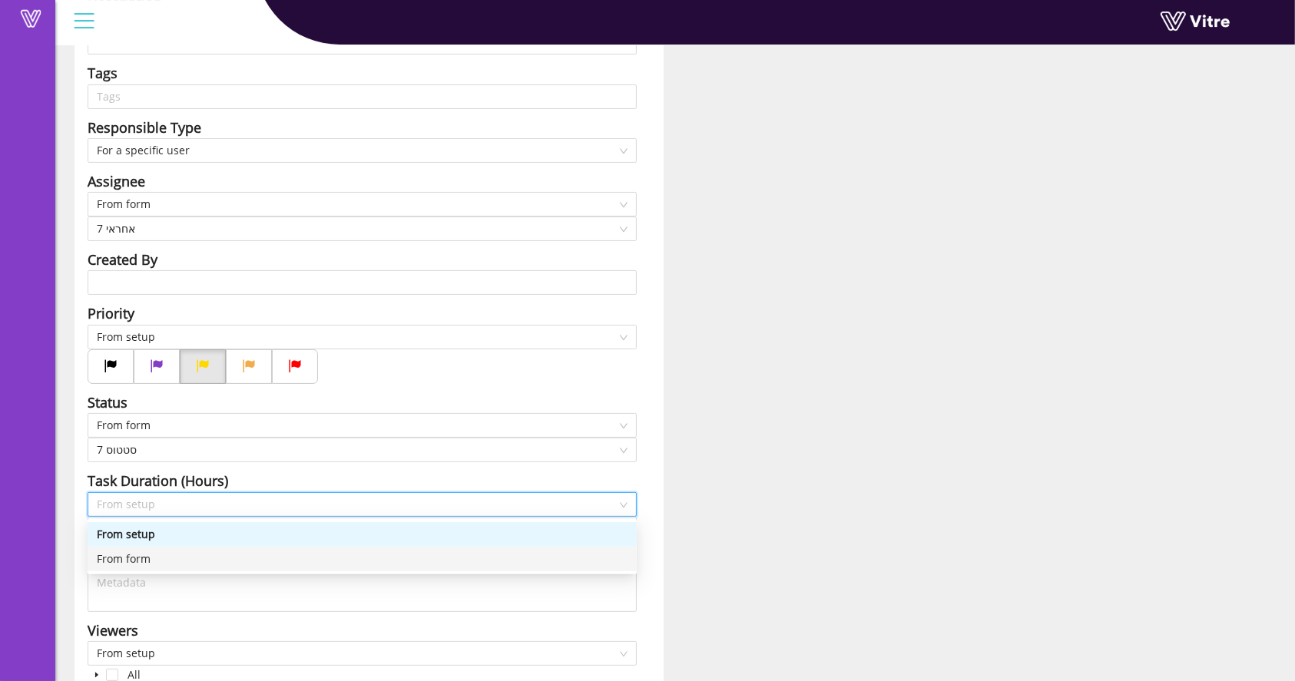
click at [158, 562] on div "From form" at bounding box center [362, 559] width 531 height 17
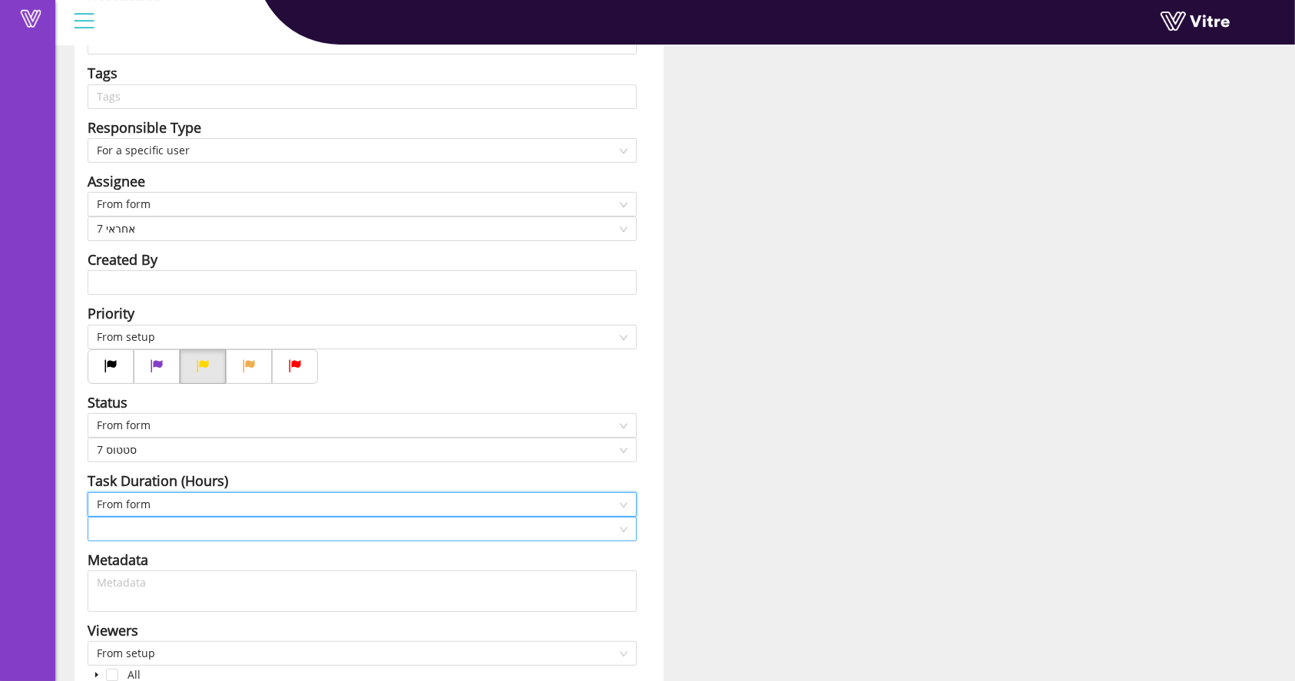
click at [153, 519] on input "search" at bounding box center [357, 529] width 520 height 23
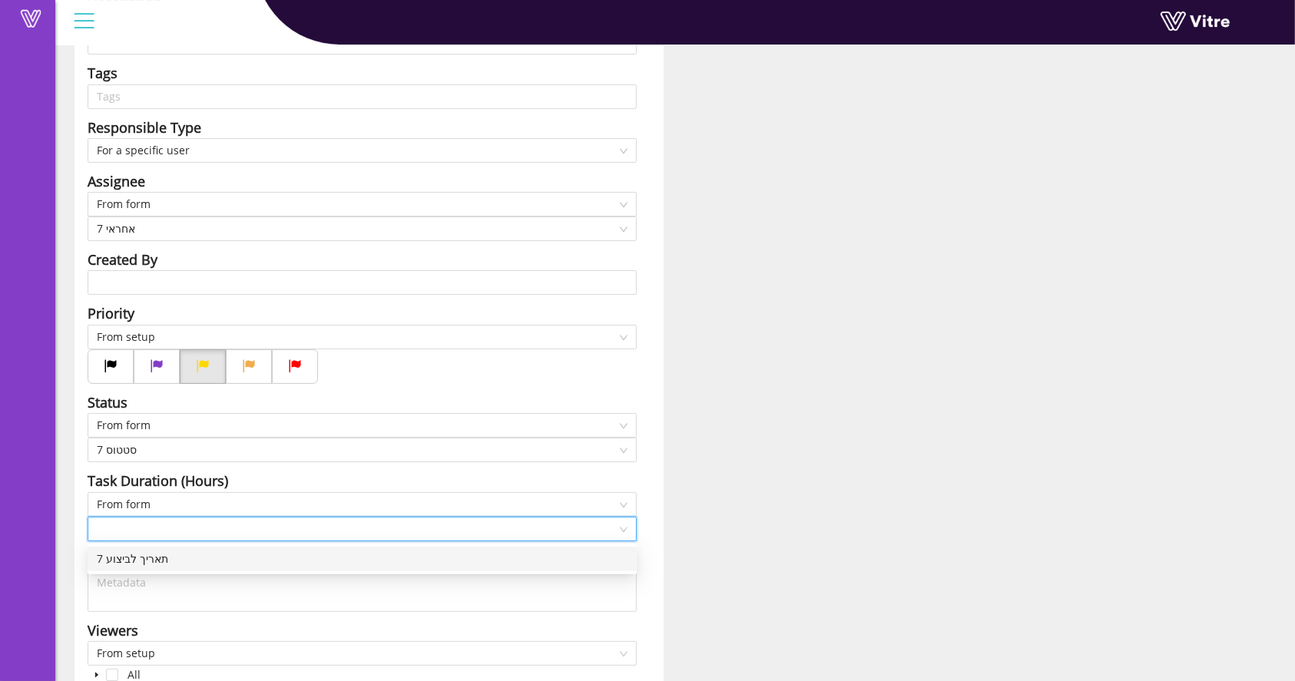
click at [159, 564] on div "7 תאריך לביצוע" at bounding box center [362, 559] width 531 height 17
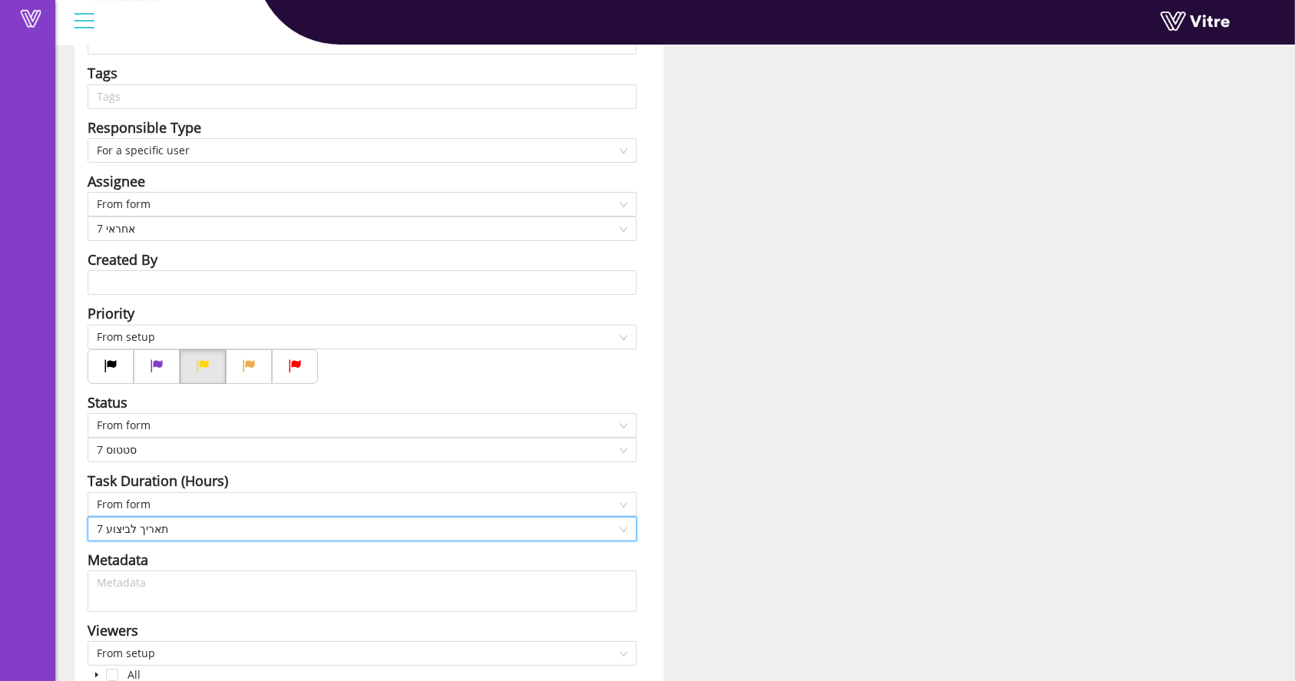
click at [891, 472] on div "Title מיקום Answer-7 דף מנה - סוג תצפית Answer-7 סוג תצפית Add question Questio…" at bounding box center [675, 366] width 1224 height 894
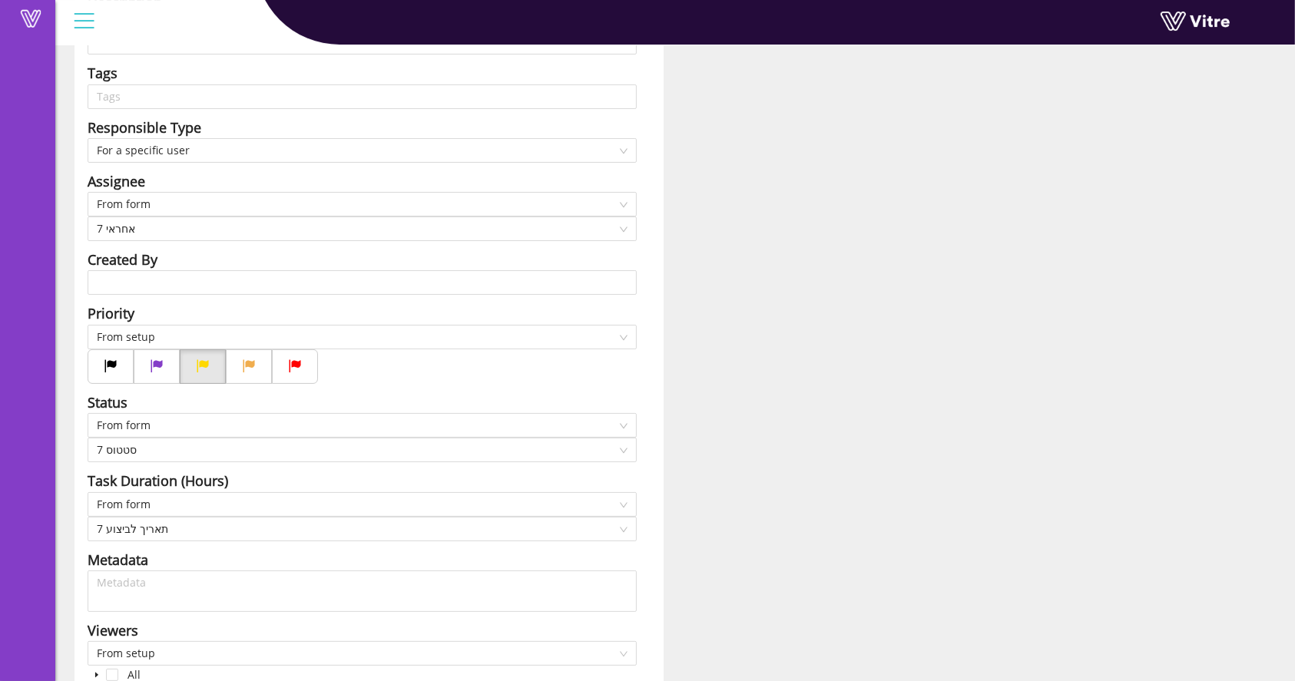
scroll to position [335, 0]
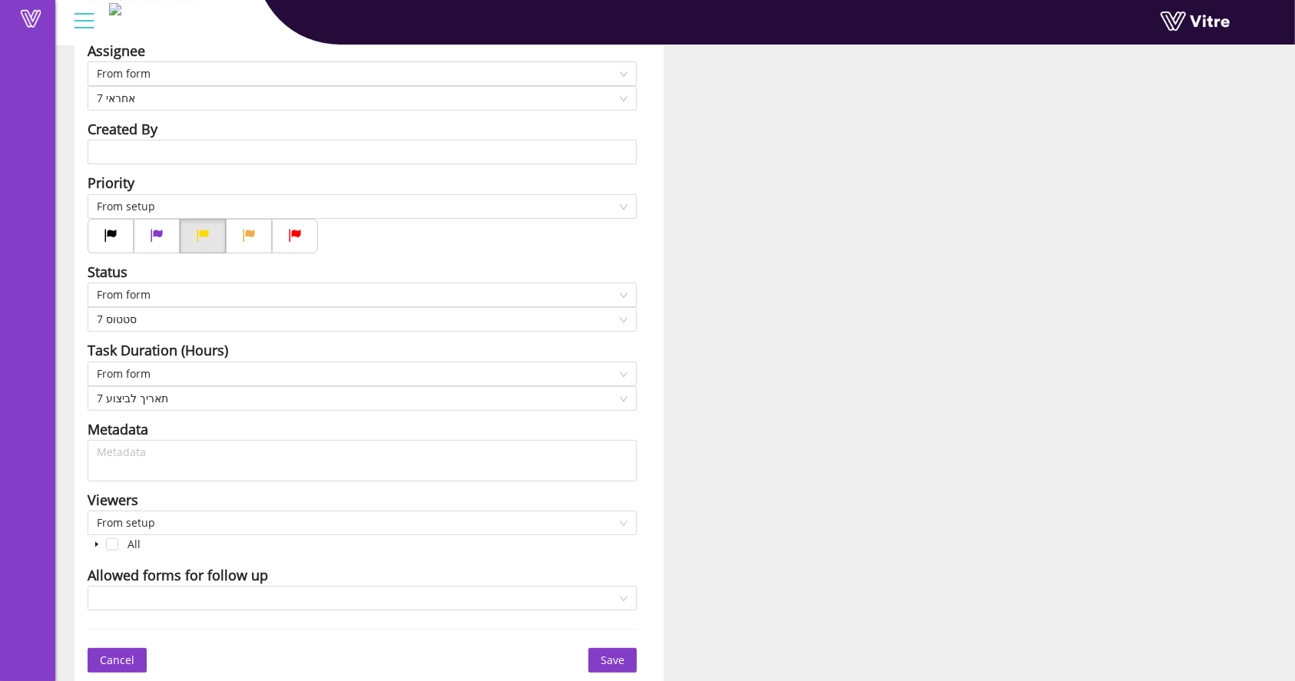
click at [613, 654] on span "Save" at bounding box center [612, 660] width 24 height 17
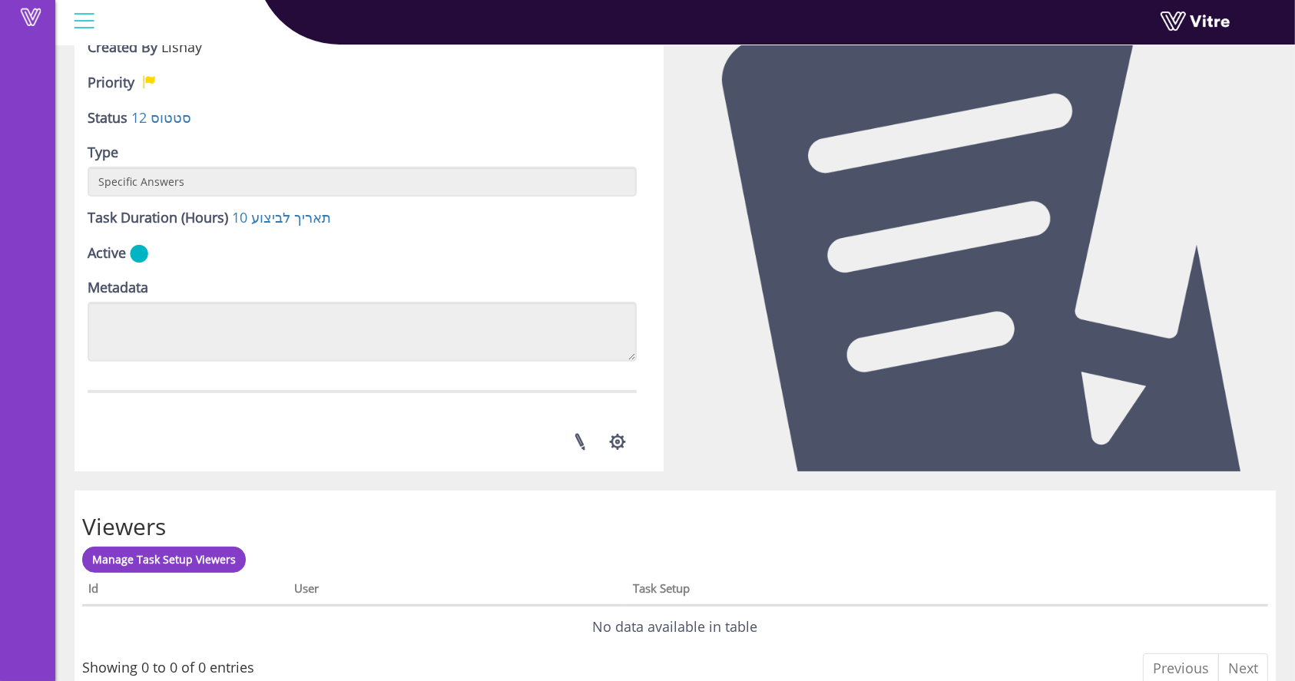
scroll to position [409, 0]
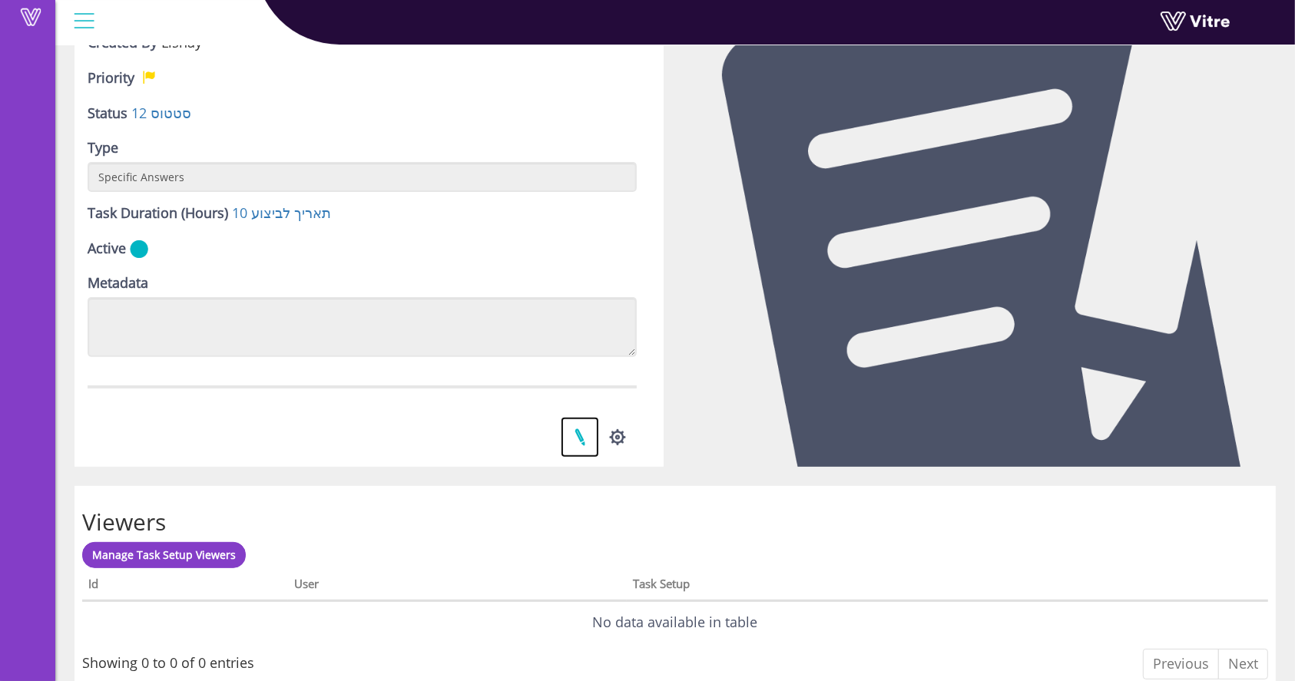
click at [584, 436] on link at bounding box center [580, 437] width 38 height 41
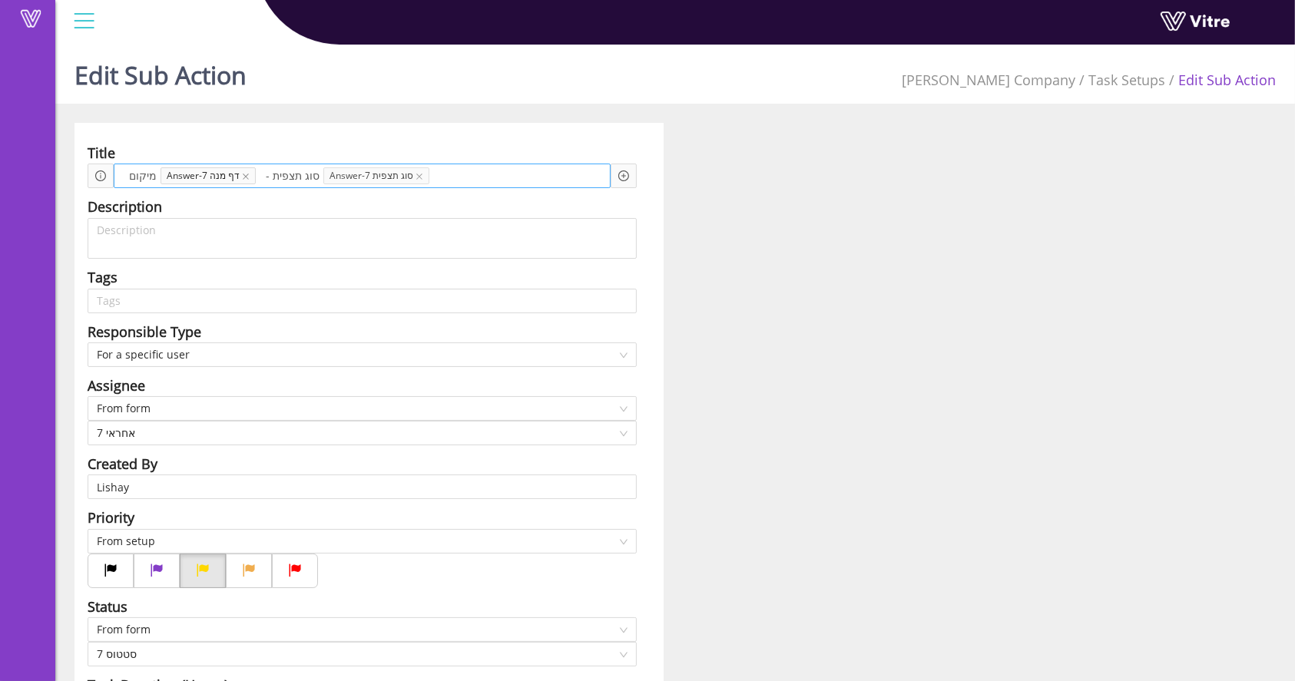
click at [242, 174] on icon "close" at bounding box center [246, 177] width 8 height 8
click at [154, 175] on span "מיקום" at bounding box center [142, 175] width 35 height 17
click at [154, 174] on span "מיקום" at bounding box center [142, 175] width 35 height 17
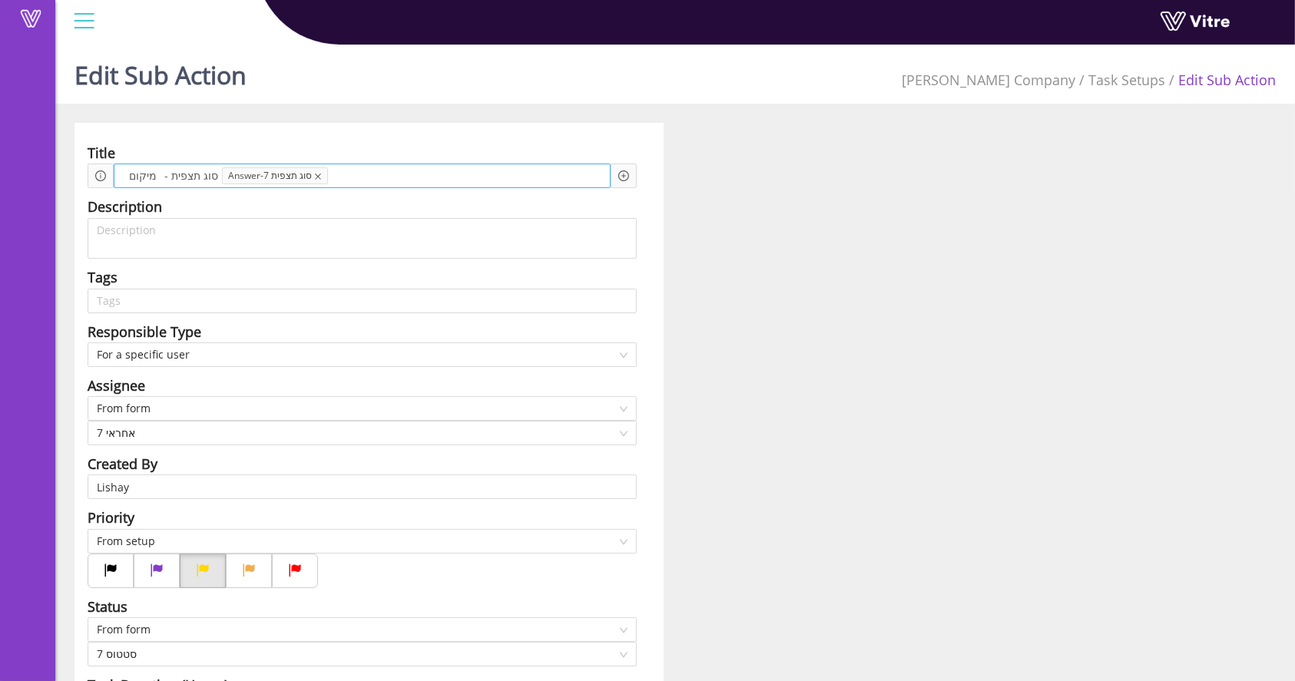
click at [314, 175] on icon "close" at bounding box center [318, 177] width 8 height 8
click at [199, 176] on span "- סוג תצפית" at bounding box center [180, 175] width 61 height 17
drag, startPoint x: 240, startPoint y: 179, endPoint x: 104, endPoint y: 175, distance: 136.7
click at [104, 175] on div "מיקום - סוג תצפית" at bounding box center [357, 176] width 508 height 25
click at [150, 177] on span "- סוג תצפית" at bounding box center [180, 175] width 61 height 17
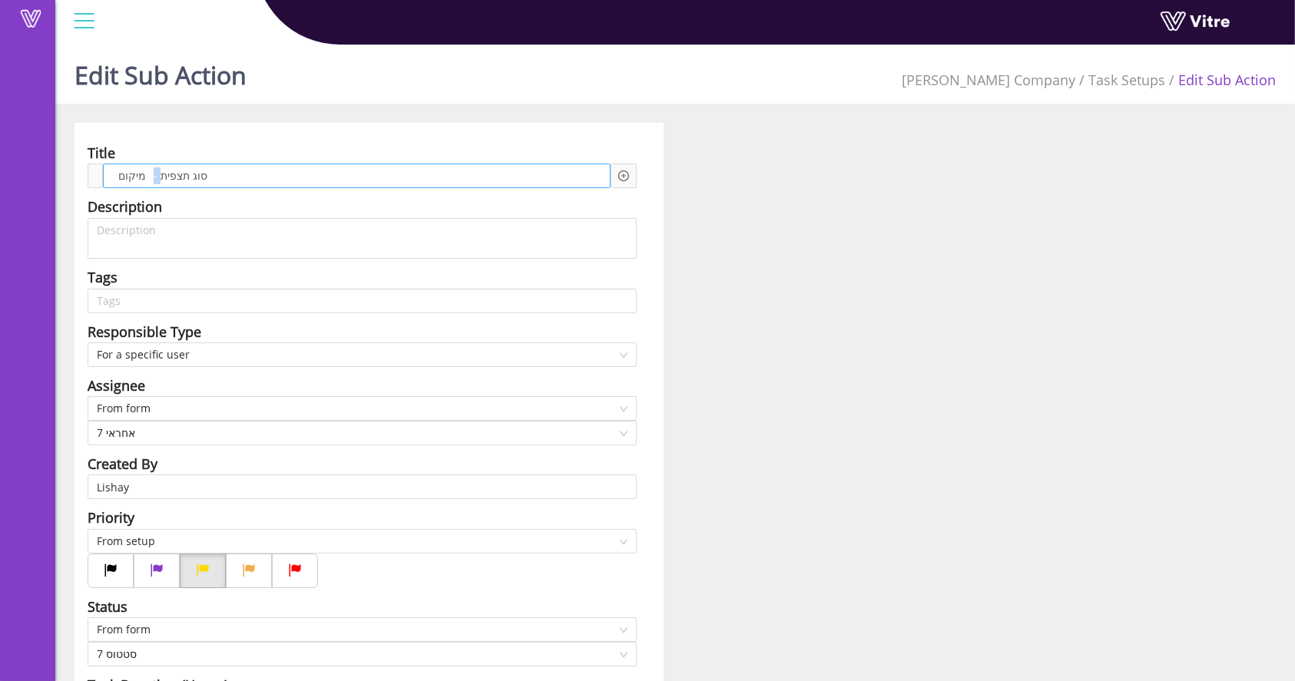
click at [150, 177] on span "- סוג תצפית" at bounding box center [180, 175] width 61 height 17
click at [120, 177] on span "מיקום" at bounding box center [131, 175] width 35 height 17
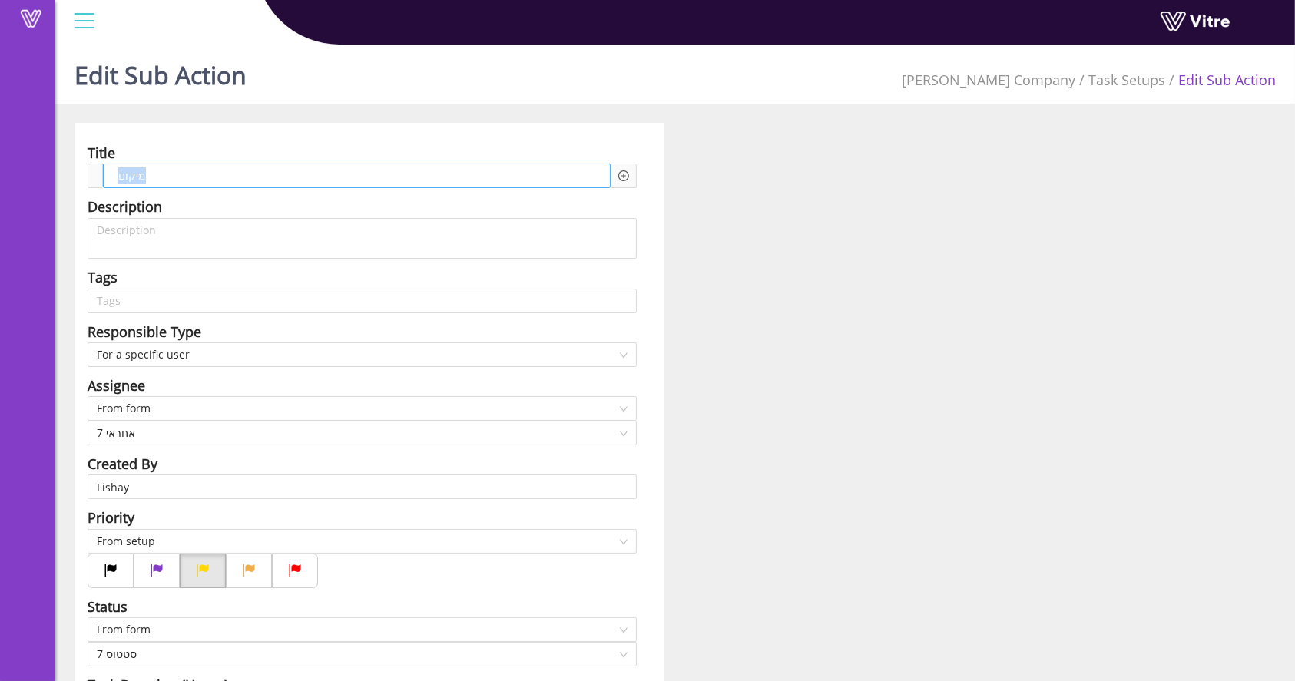
click at [120, 177] on span "מיקום" at bounding box center [131, 175] width 35 height 17
click at [622, 177] on icon "plus-circle" at bounding box center [623, 175] width 11 height 11
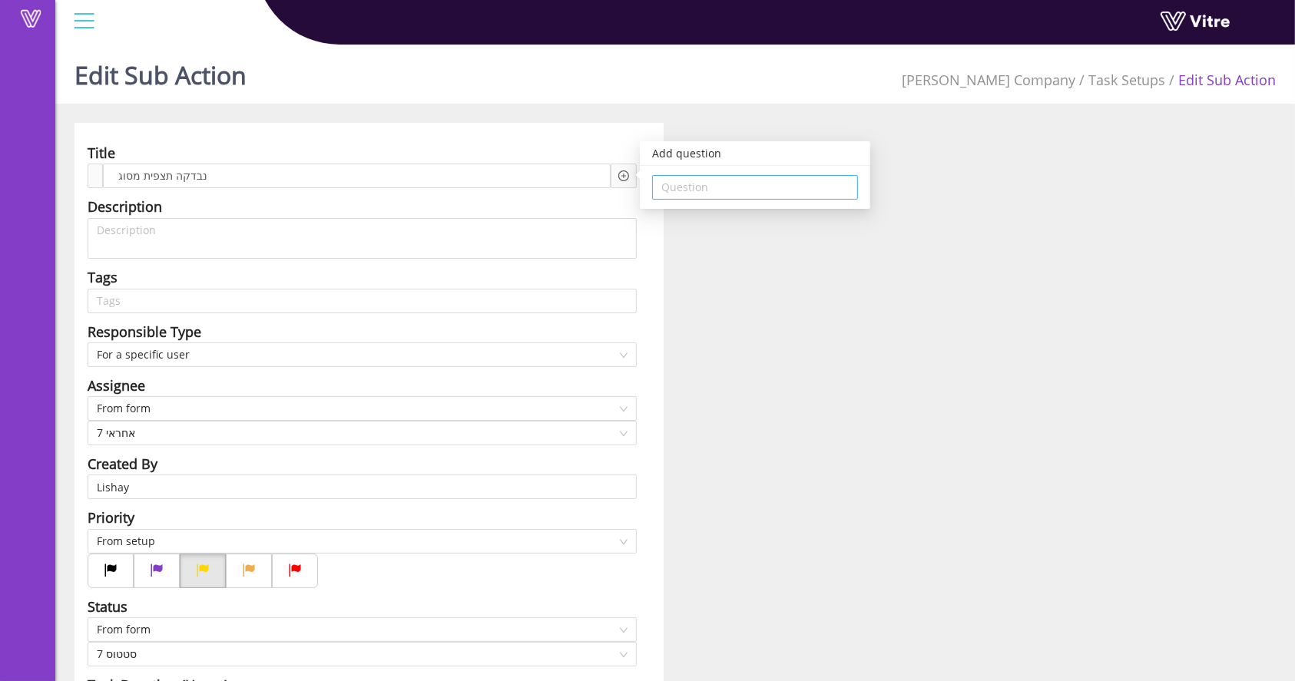
click at [676, 189] on input "search" at bounding box center [754, 187] width 187 height 23
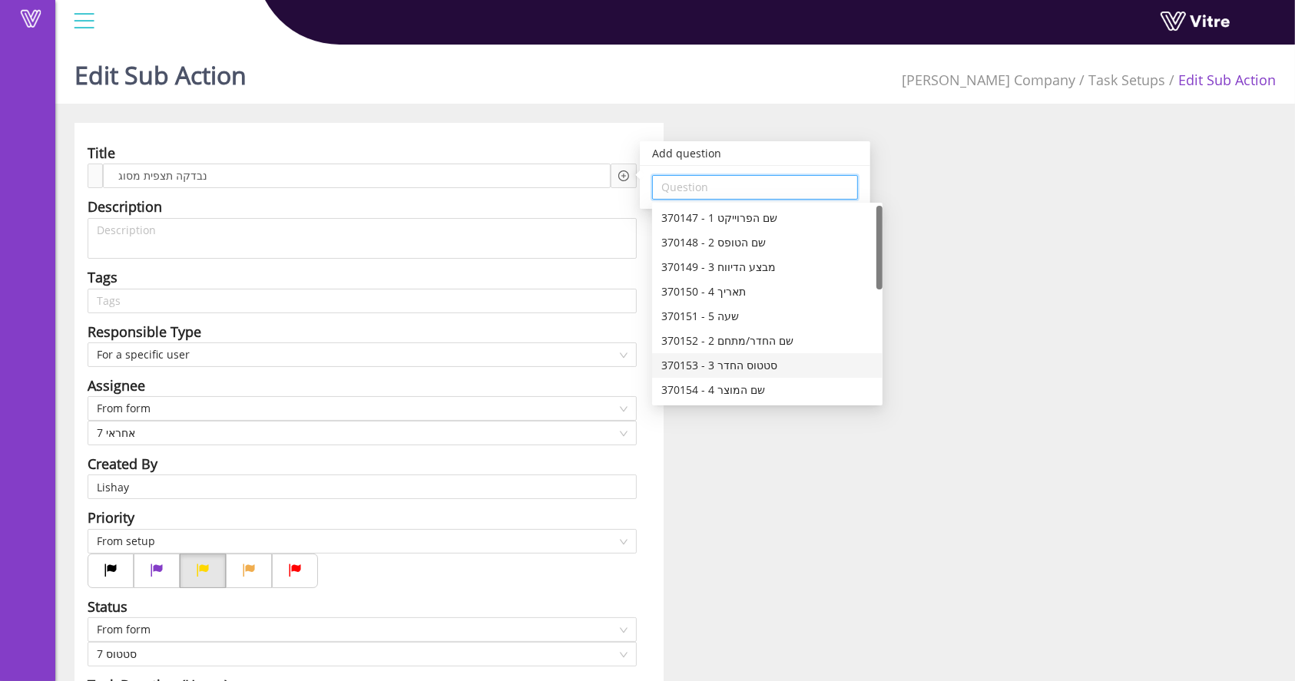
scroll to position [204, 0]
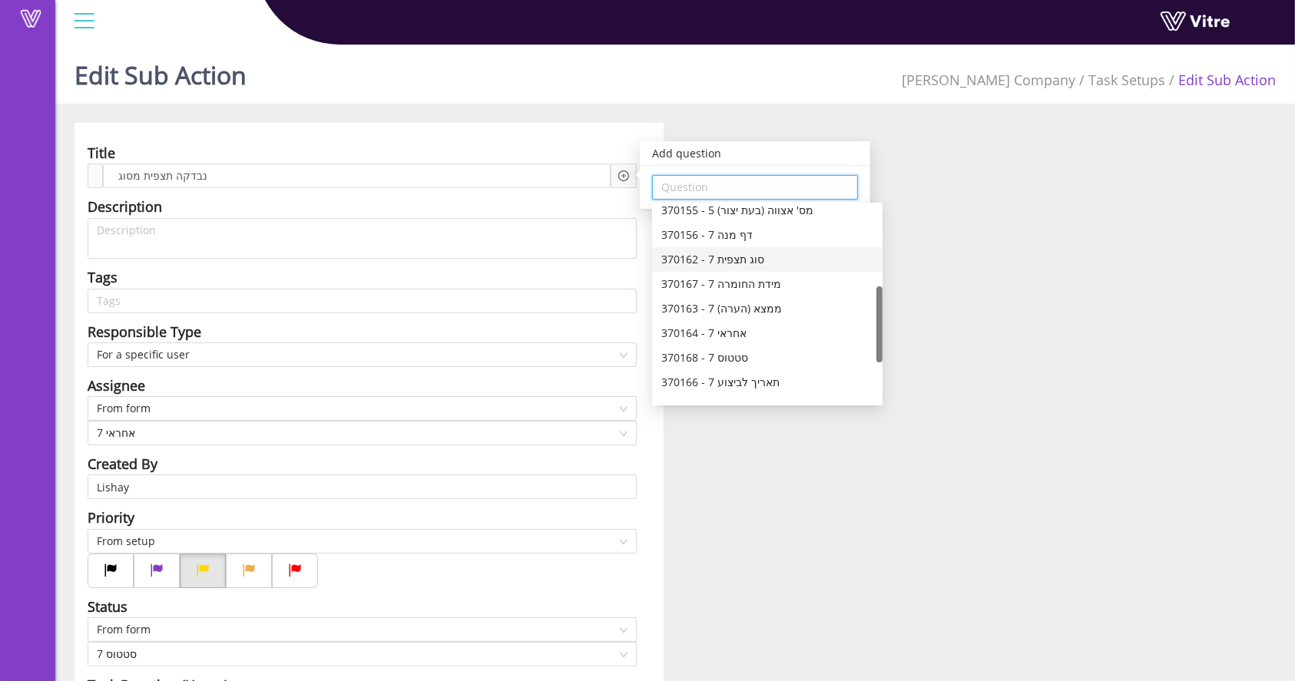
click at [765, 261] on div "370162 - 7 סוג תצפית" at bounding box center [767, 259] width 212 height 17
type input "370162 - 7 סוג תצפית"
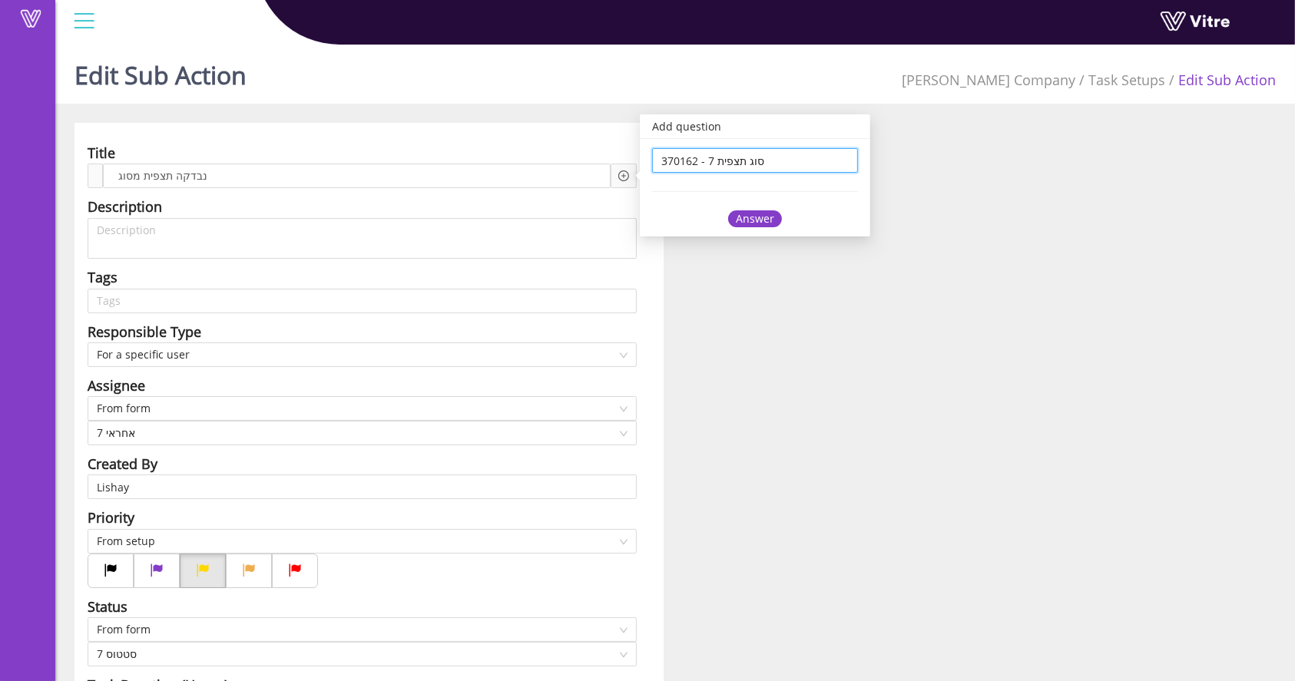
scroll to position [0, 0]
click at [750, 216] on div "Answer" at bounding box center [755, 218] width 54 height 17
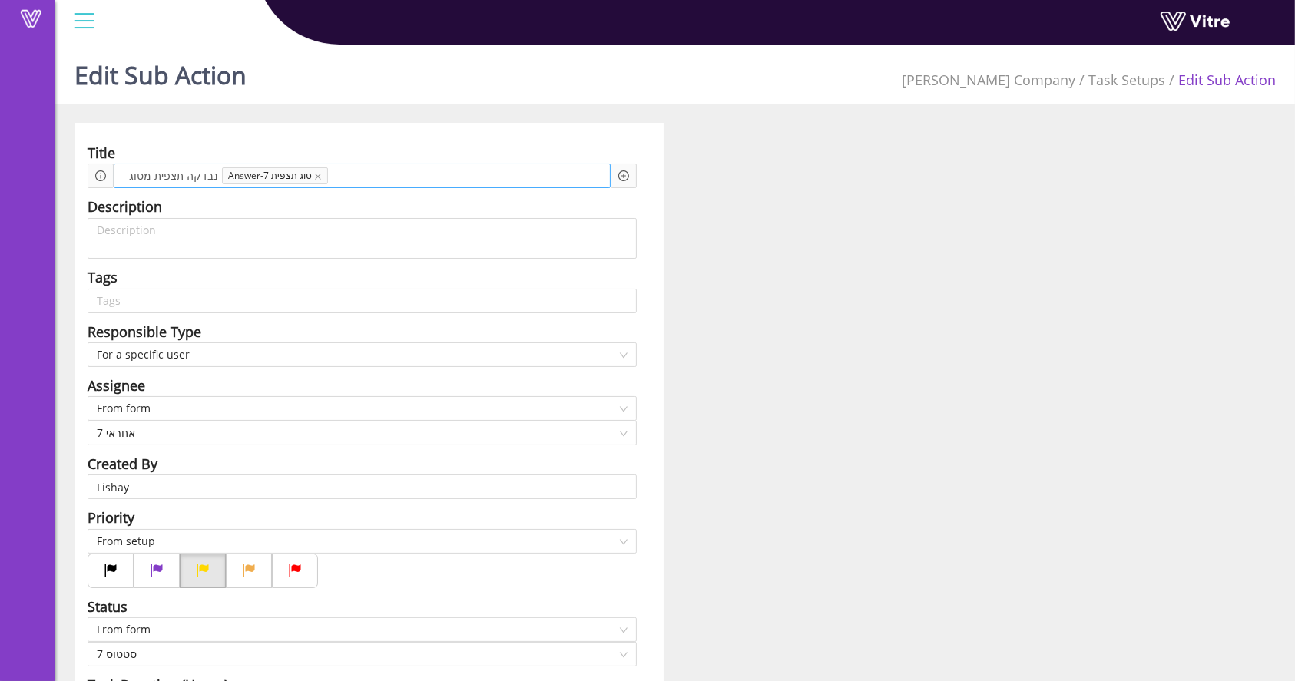
click at [473, 170] on div "נבדקה תצפית מסוג Answer-7 סוג תצפית" at bounding box center [362, 176] width 497 height 25
click at [626, 168] on div "Add question Question" at bounding box center [623, 175] width 11 height 17
click at [627, 174] on icon "plus-circle" at bounding box center [623, 175] width 11 height 11
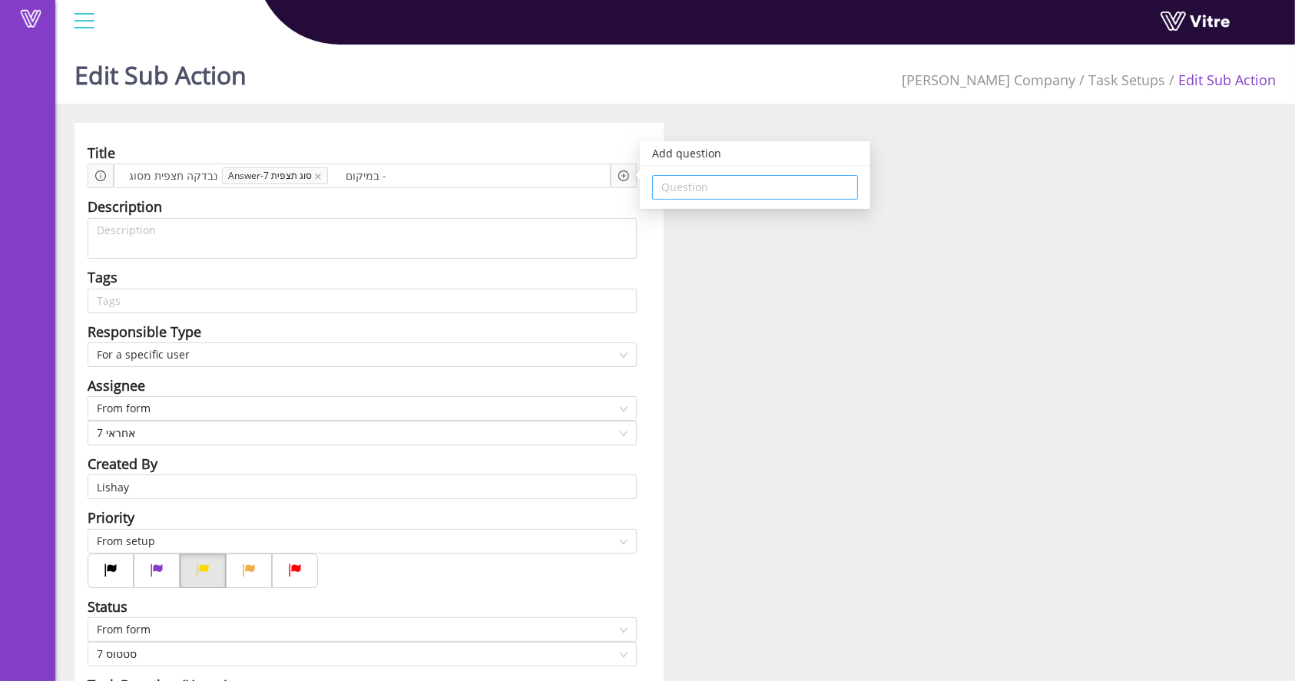
click at [700, 175] on div "Question" at bounding box center [755, 187] width 230 height 43
click at [702, 177] on input "search" at bounding box center [754, 187] width 187 height 23
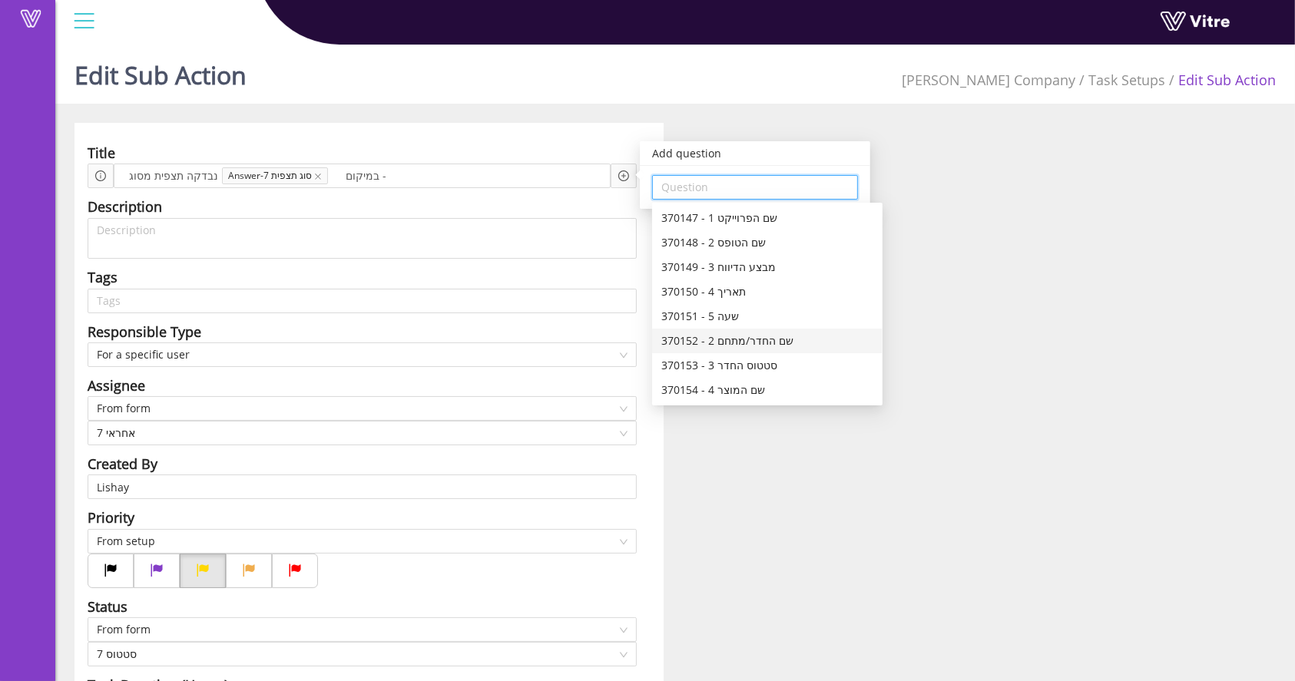
click at [757, 340] on div "370152 - 2 שם החדר/מתחם" at bounding box center [767, 340] width 212 height 17
type input "370152 - 2 שם החדר/מתחם"
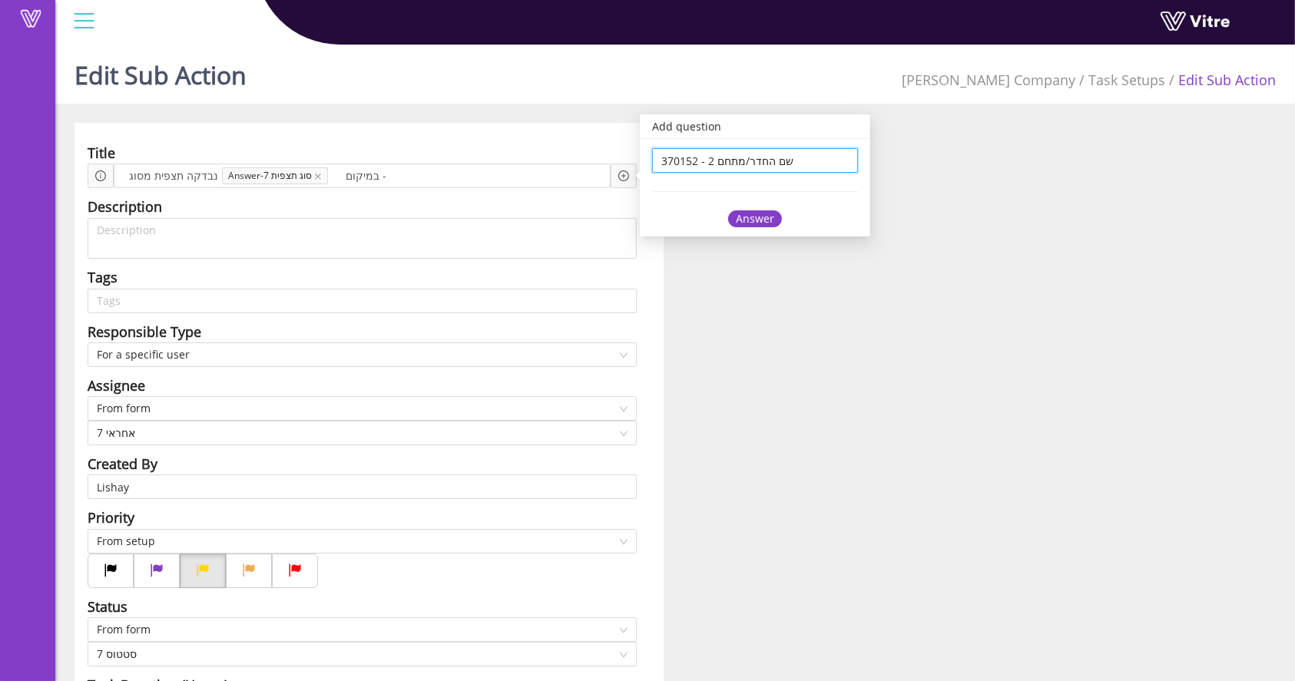
click at [756, 216] on div "Answer" at bounding box center [755, 218] width 54 height 17
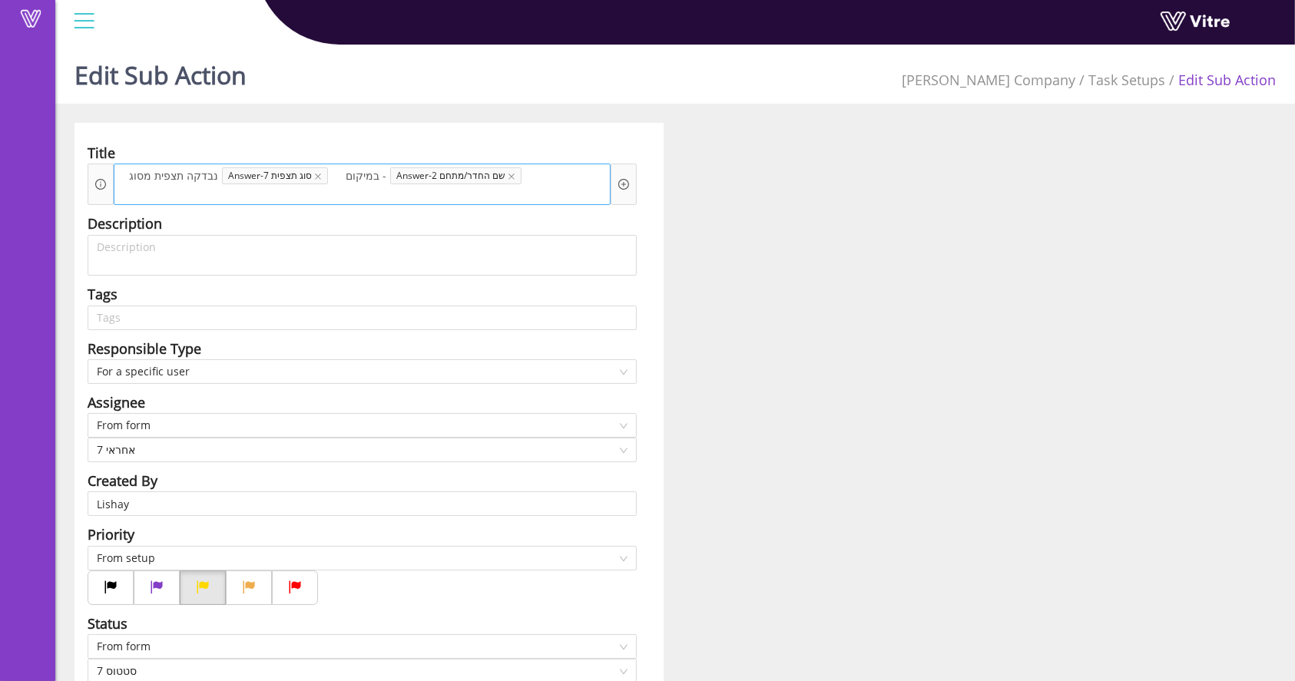
click at [541, 187] on div "נבדקה תצפית מסוג Answer-7 סוג תצפית במיקום - Answer-2 שם החדר/מתחם" at bounding box center [362, 184] width 497 height 41
click at [141, 194] on span at bounding box center [166, 192] width 98 height 17
click at [627, 189] on icon "plus-circle" at bounding box center [623, 184] width 11 height 11
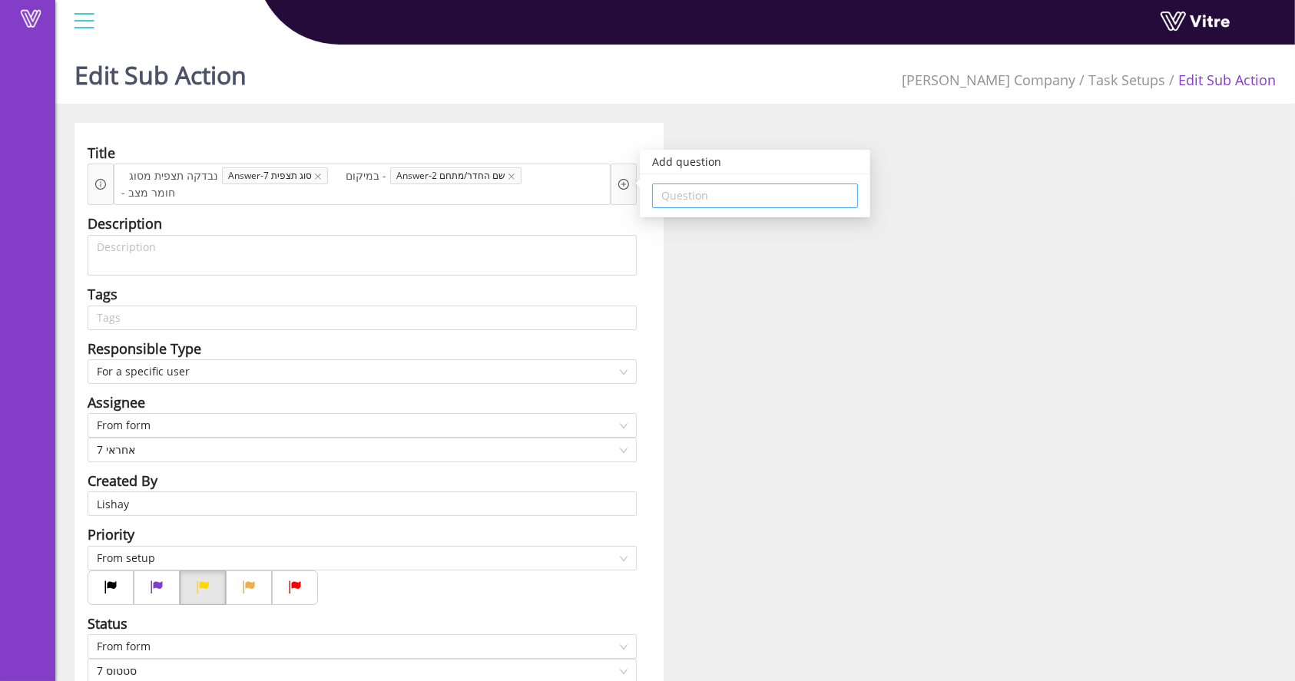
click at [710, 184] on input "search" at bounding box center [754, 195] width 187 height 23
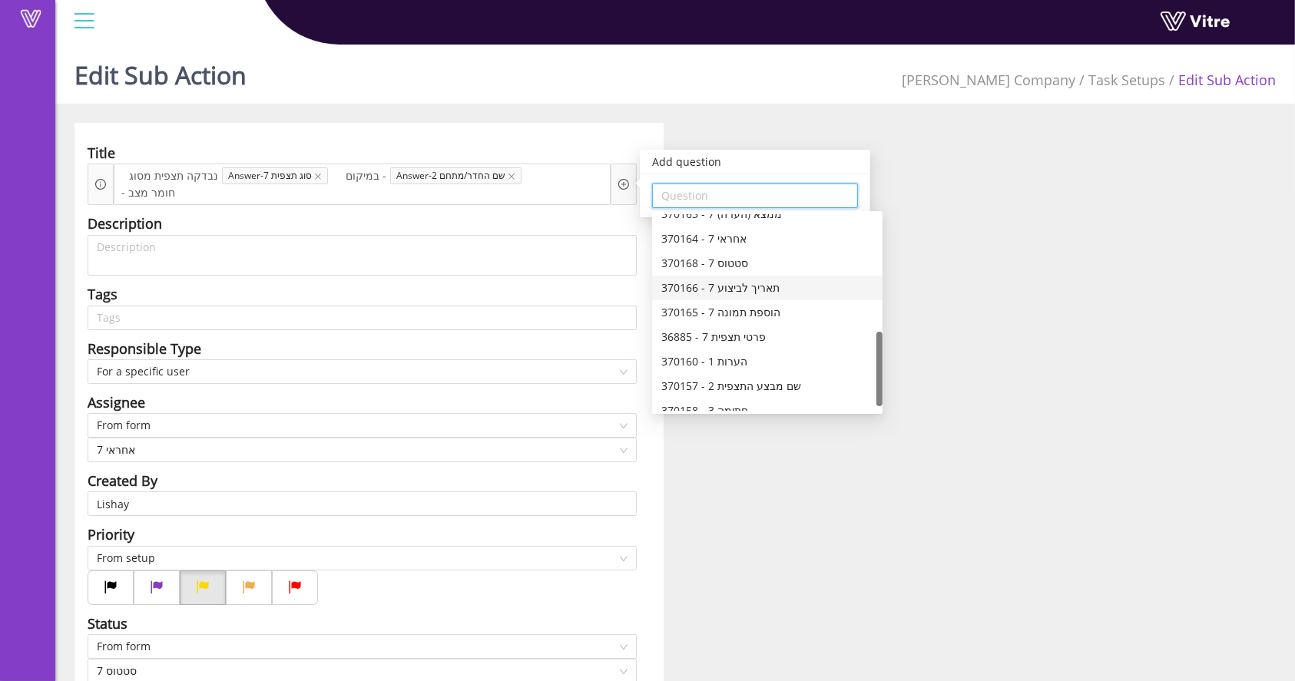
scroll to position [204, 0]
click at [768, 287] on div "370167 - 7 מידת החומרה" at bounding box center [767, 292] width 212 height 17
type input "370167 - 7 מידת החומרה"
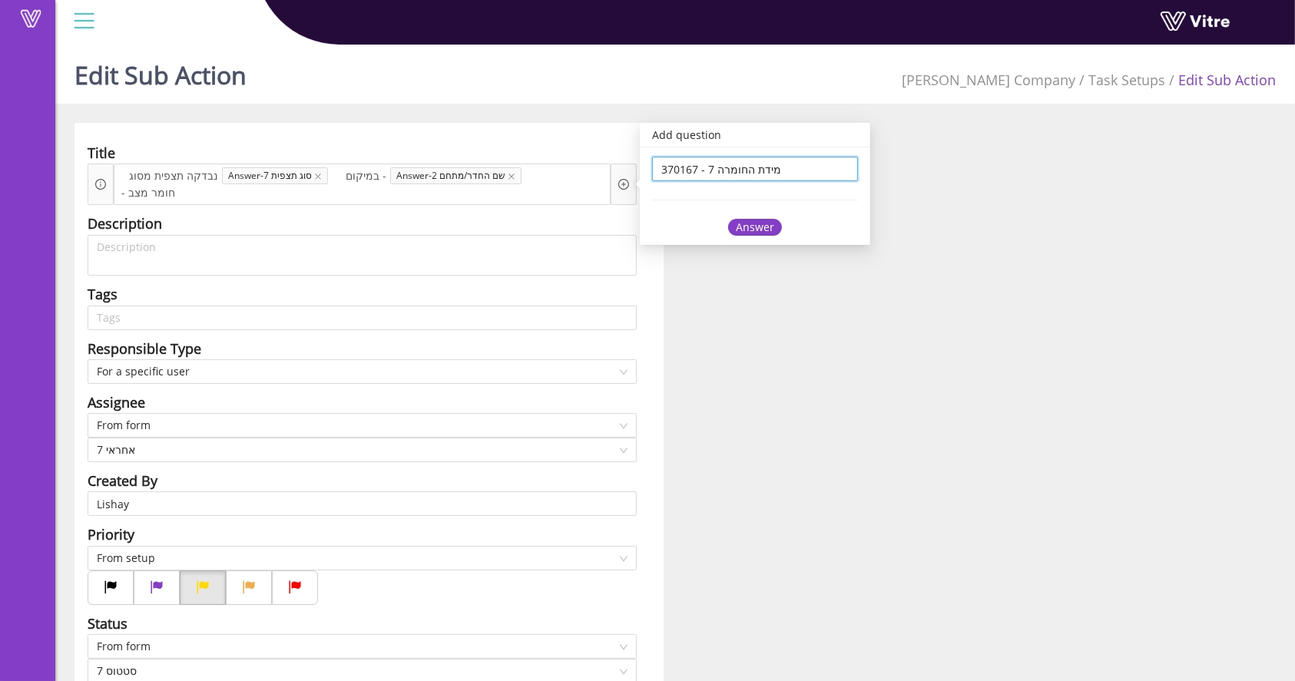
click at [759, 218] on div "370167 - 7 מידת החומרה 370167 - 7 מידת החומרה Answer" at bounding box center [755, 196] width 230 height 98
click at [749, 229] on div "Answer" at bounding box center [755, 227] width 54 height 17
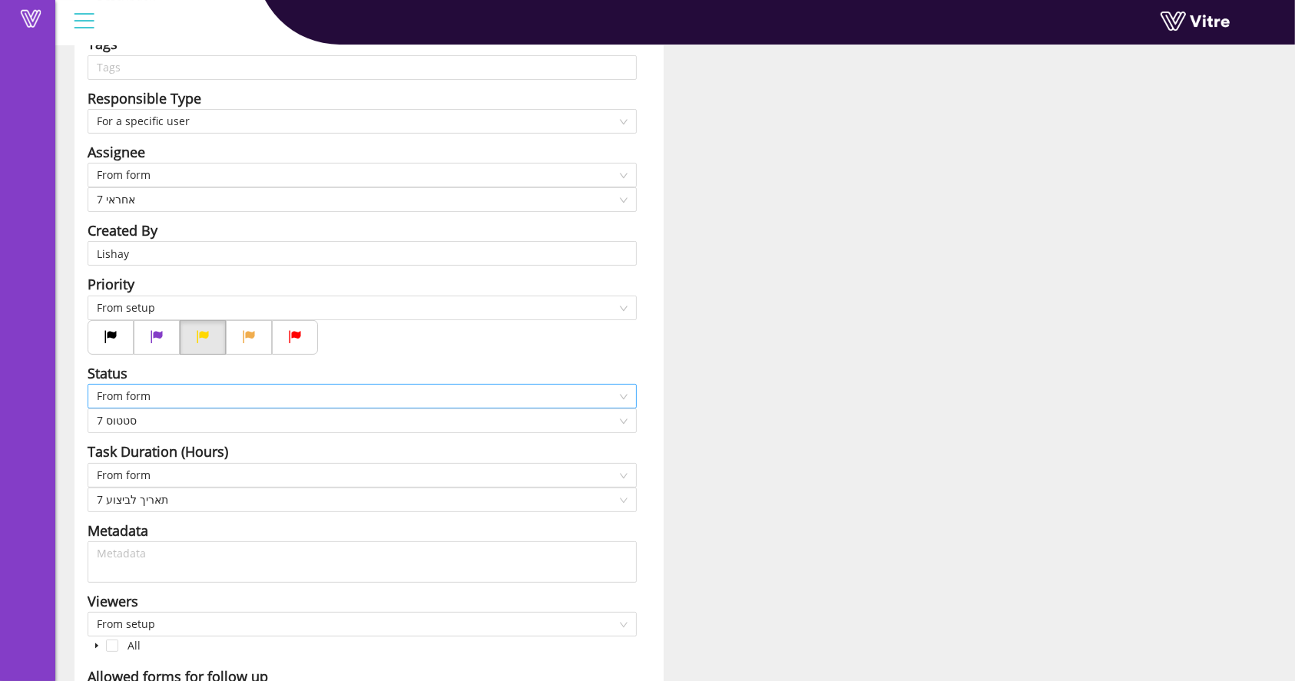
scroll to position [352, 0]
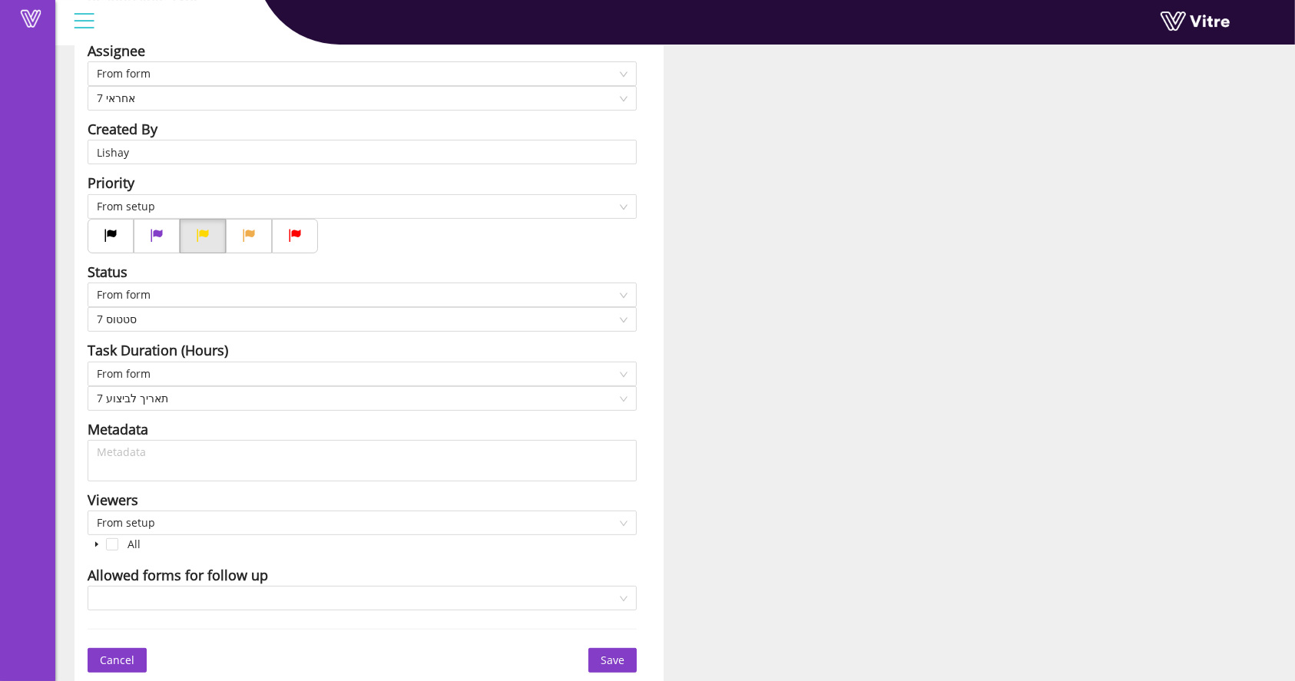
click at [605, 650] on button "Save" at bounding box center [612, 660] width 48 height 25
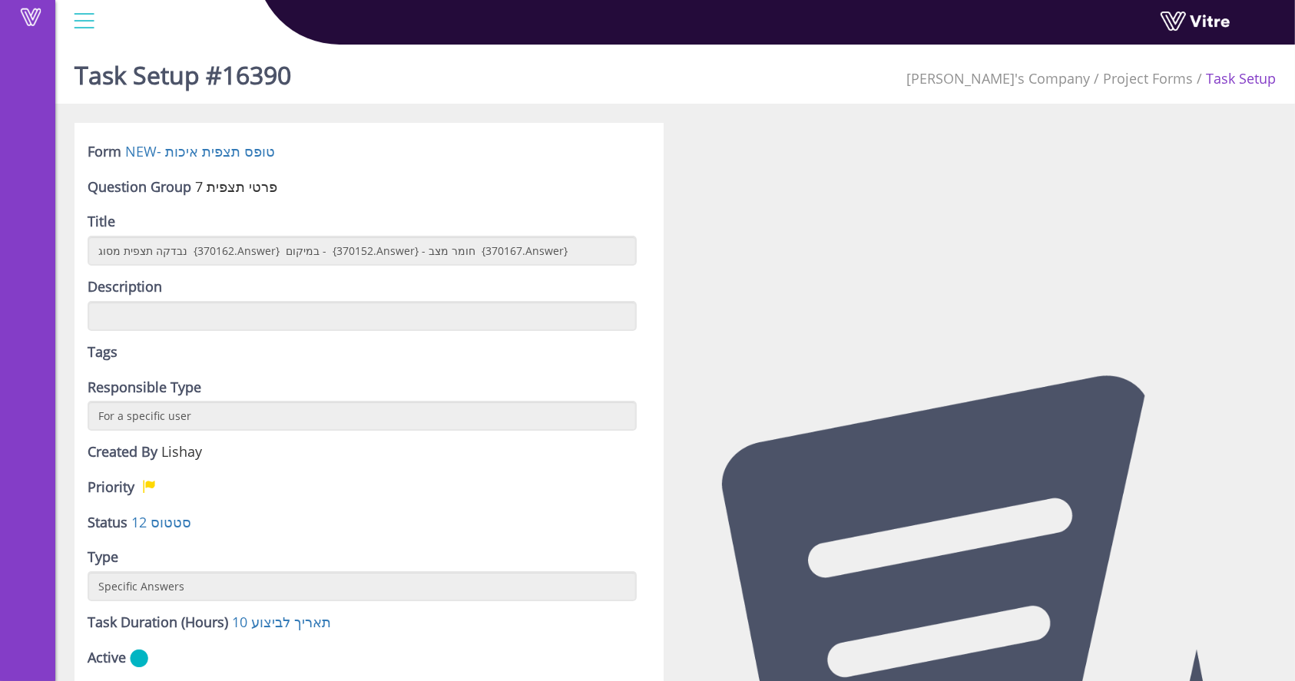
click at [885, 283] on div at bounding box center [981, 499] width 612 height 753
click at [207, 152] on link "NEW- טופס תצפית איכות" at bounding box center [200, 151] width 150 height 18
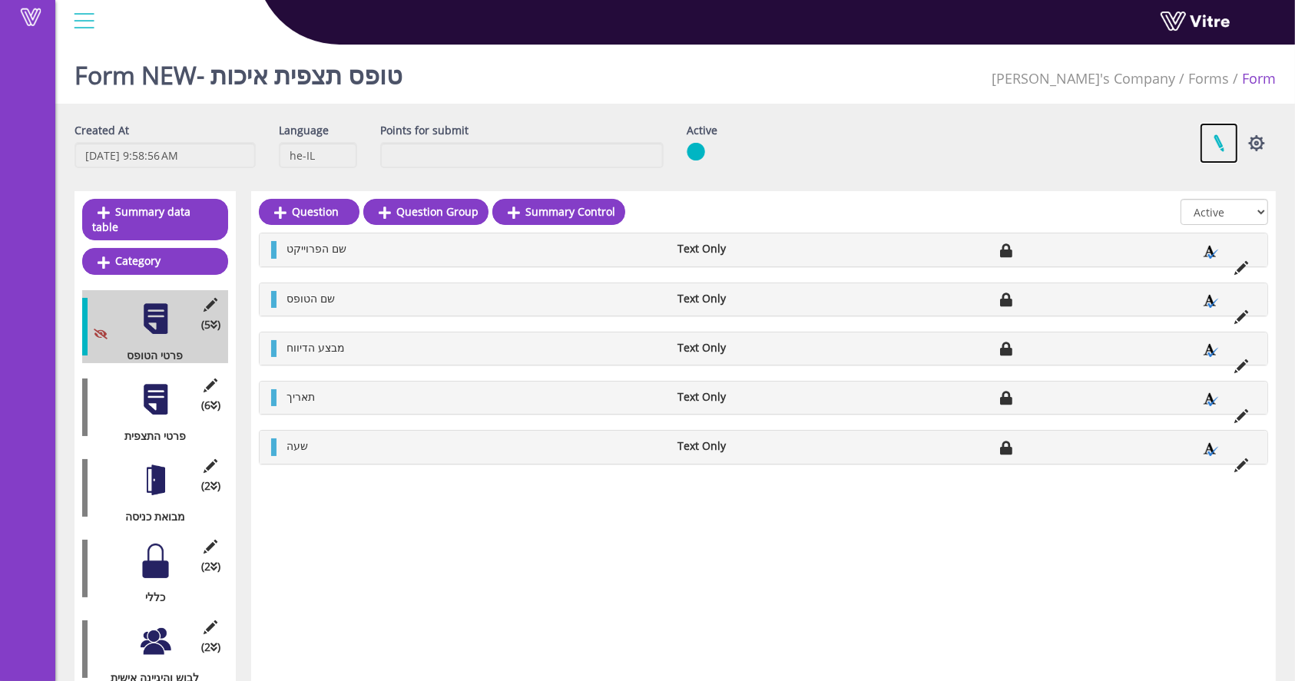
click at [1219, 144] on link at bounding box center [1218, 143] width 38 height 41
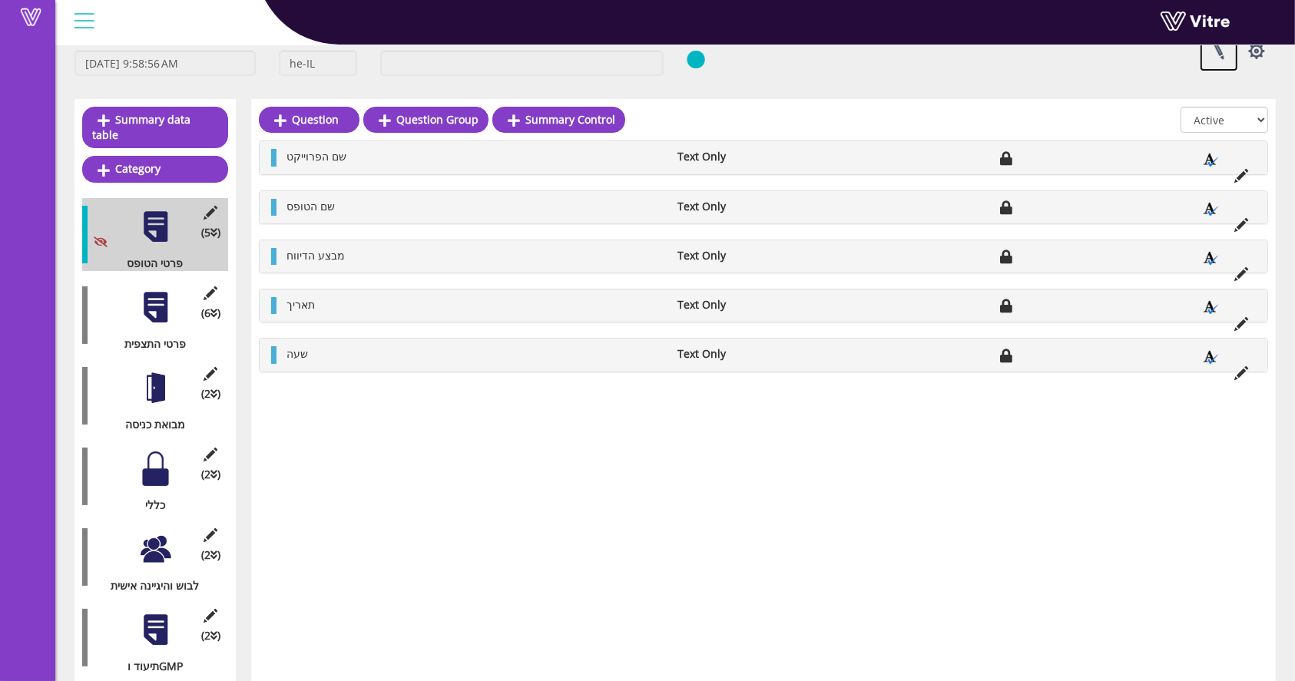
scroll to position [184, 0]
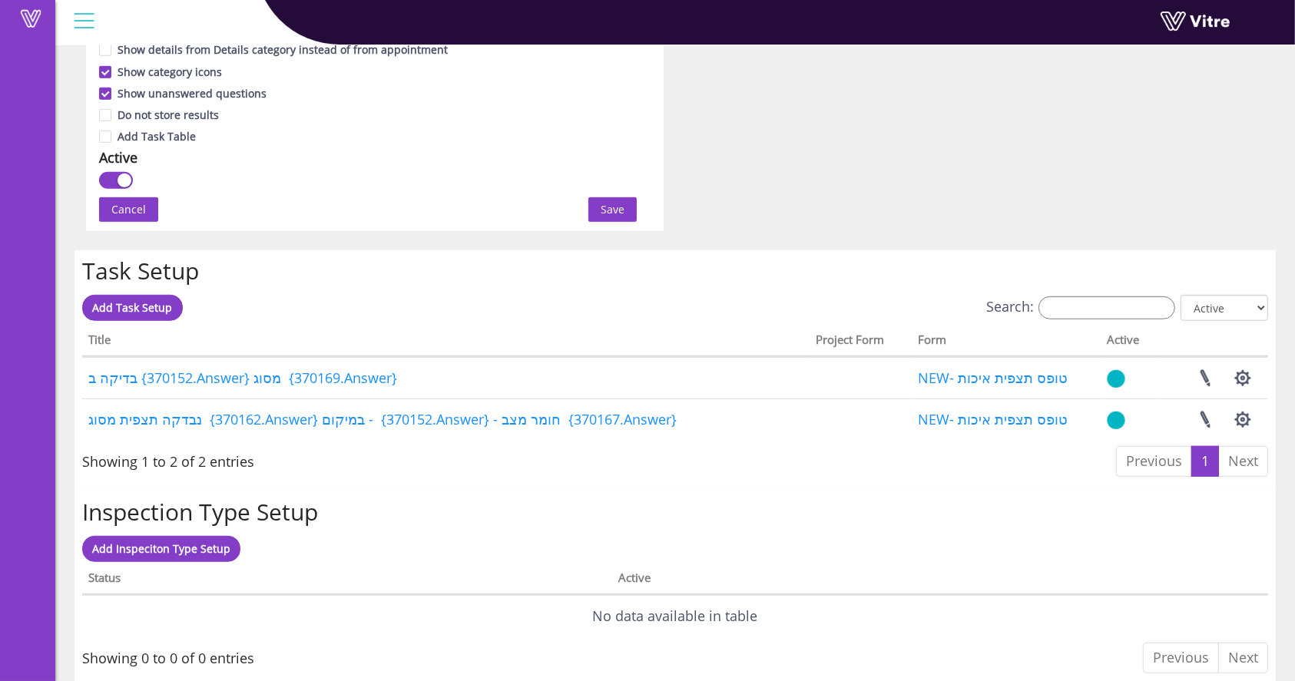
scroll to position [973, 0]
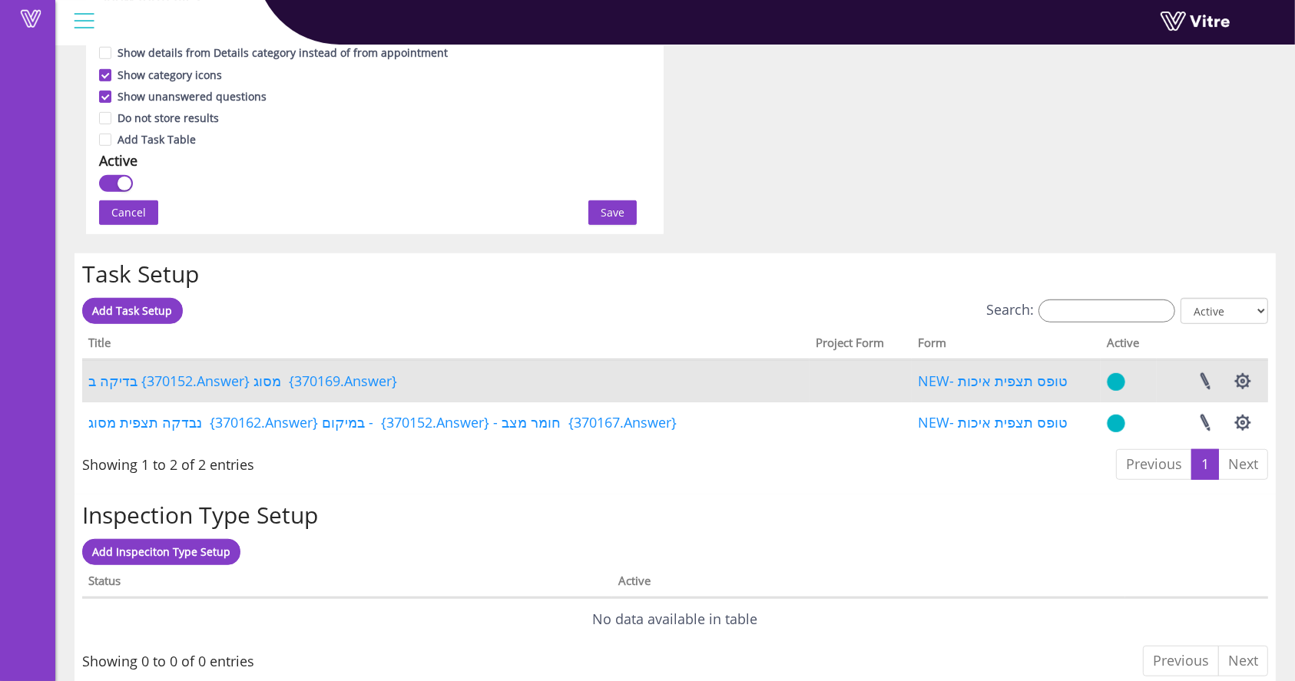
click at [1118, 383] on img at bounding box center [1116, 381] width 18 height 19
click at [1216, 378] on link at bounding box center [1205, 381] width 38 height 41
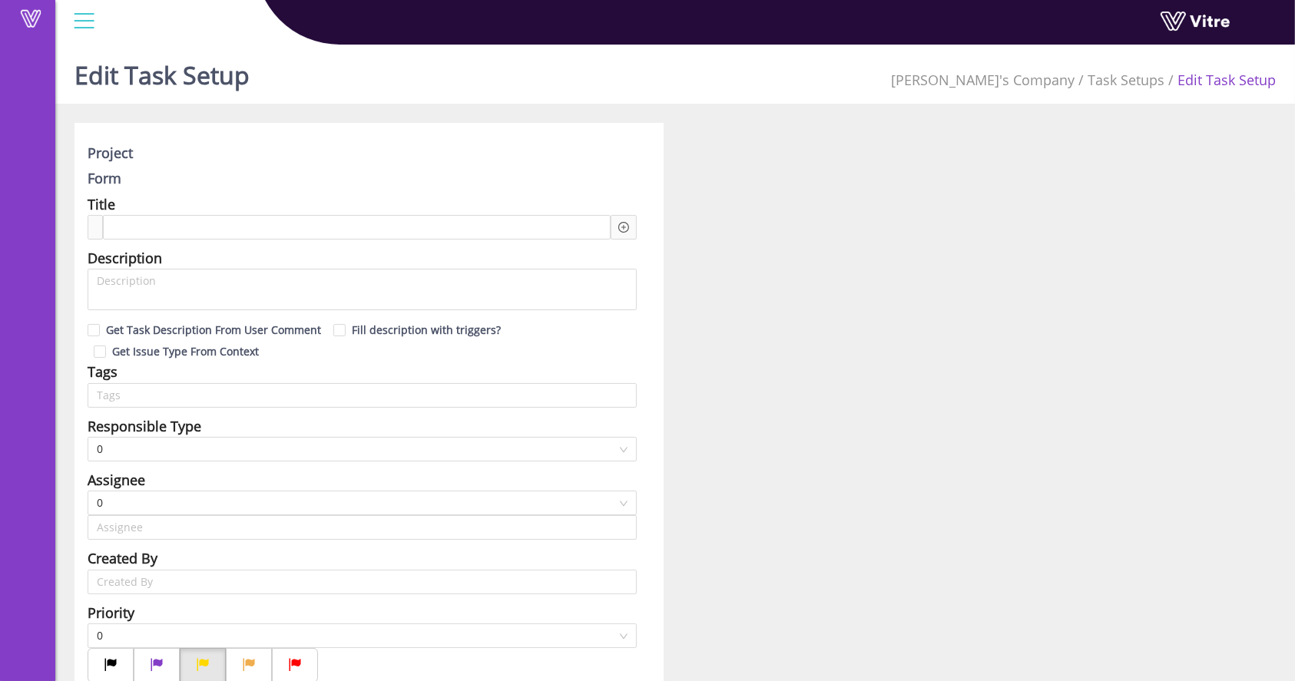
type input "Lishay"
type input "Lishay Peled SU"
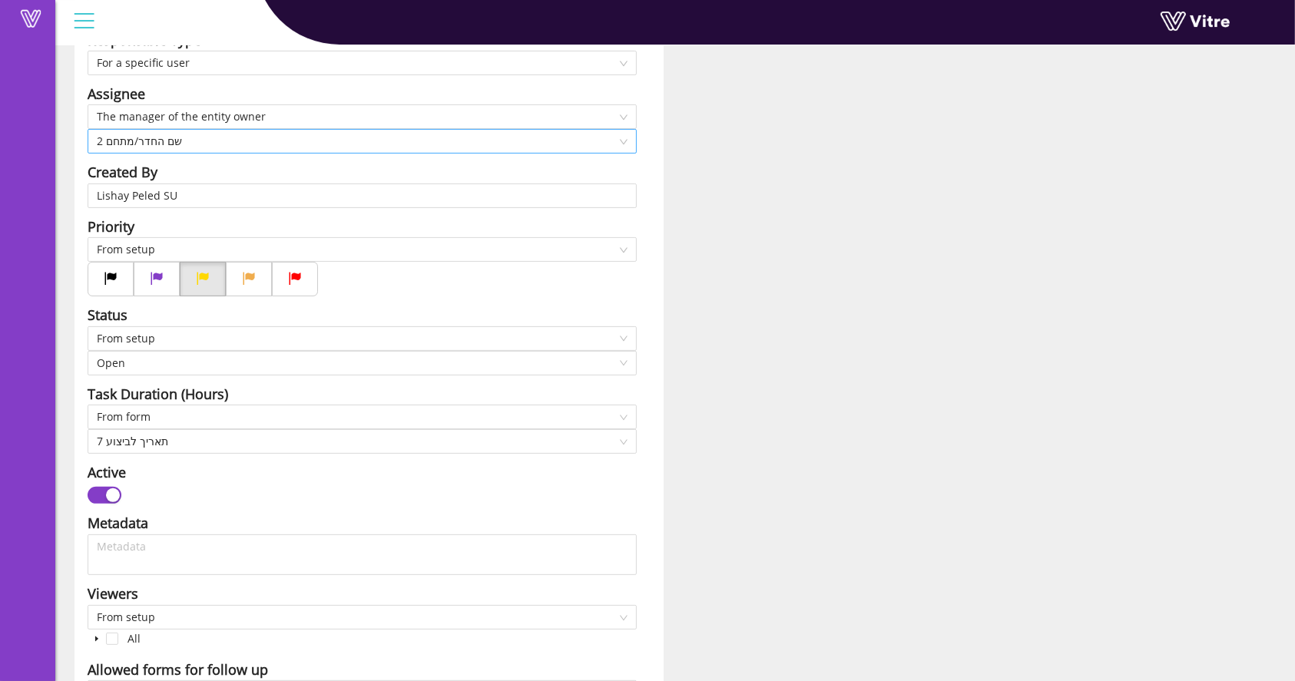
scroll to position [409, 0]
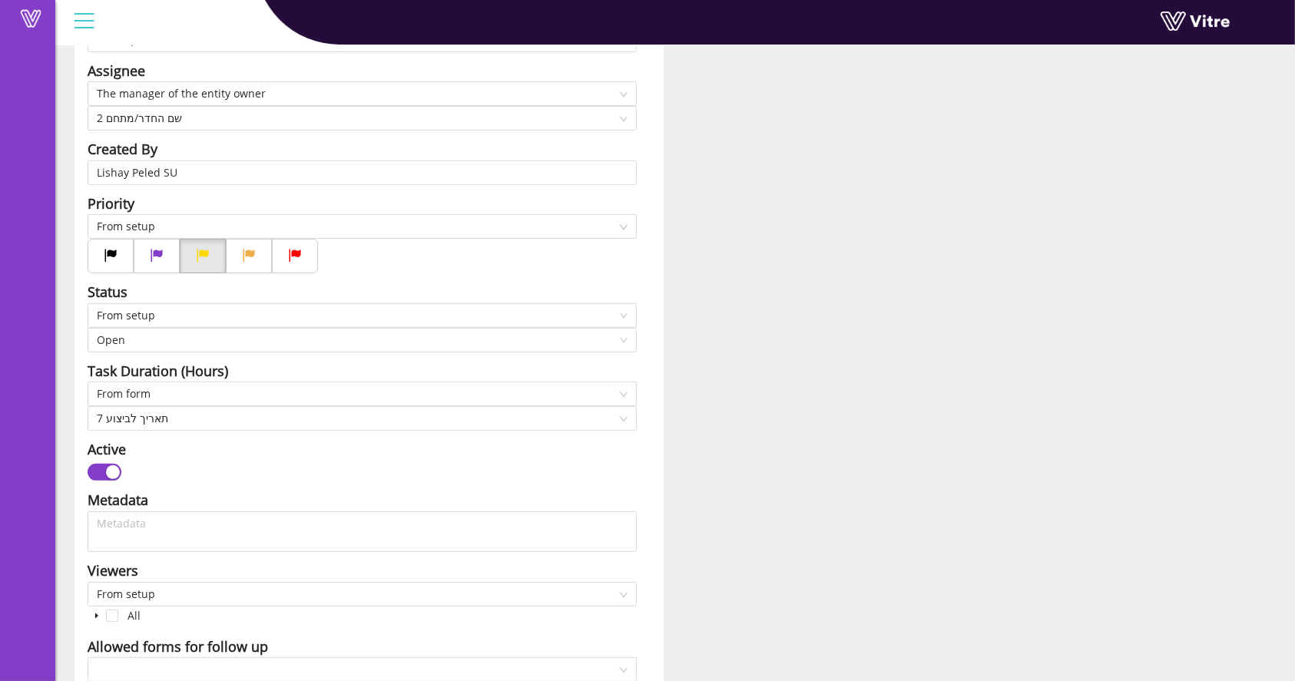
click at [107, 468] on div "button" at bounding box center [113, 472] width 14 height 14
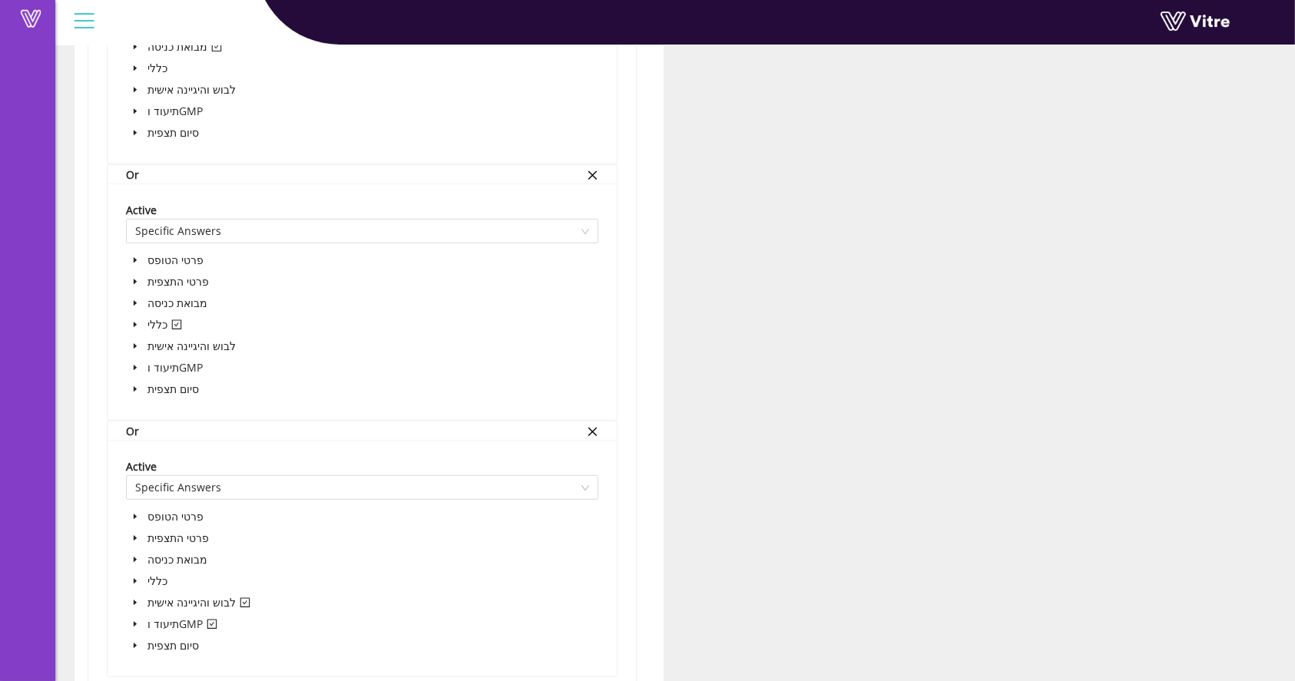
scroll to position [1557, 0]
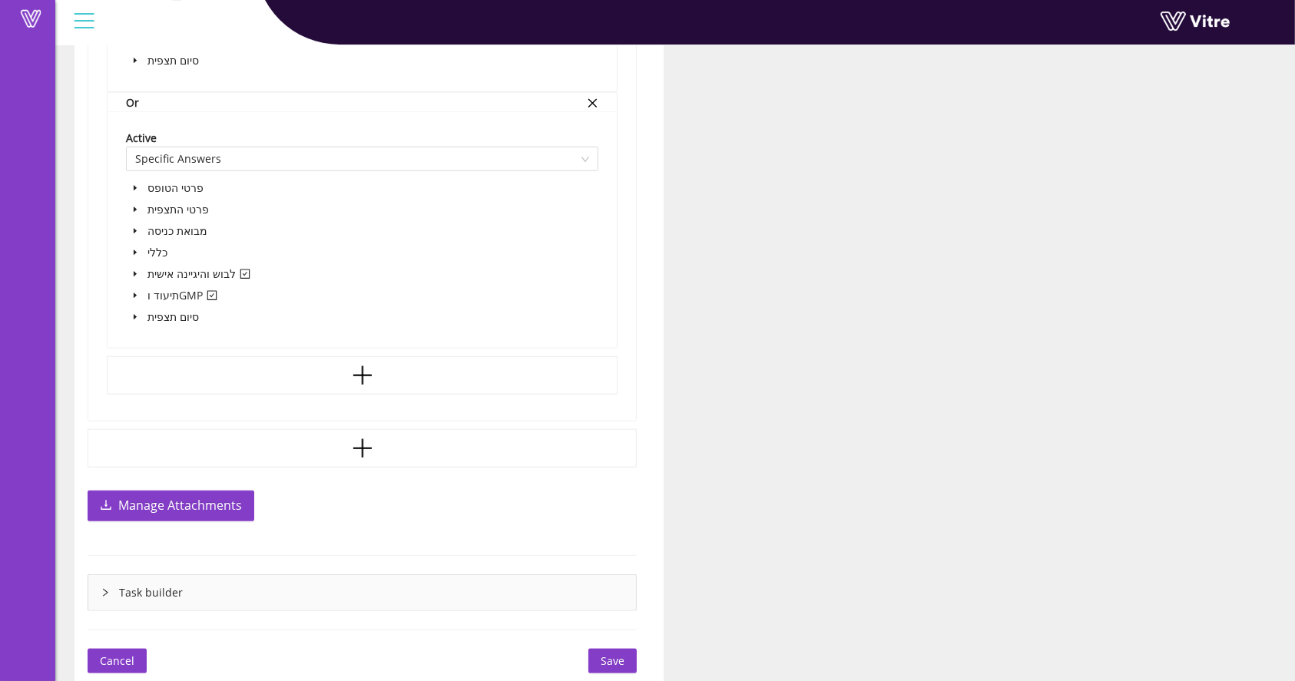
click at [608, 654] on span "Save" at bounding box center [612, 661] width 24 height 17
